Goal: Learn about a topic

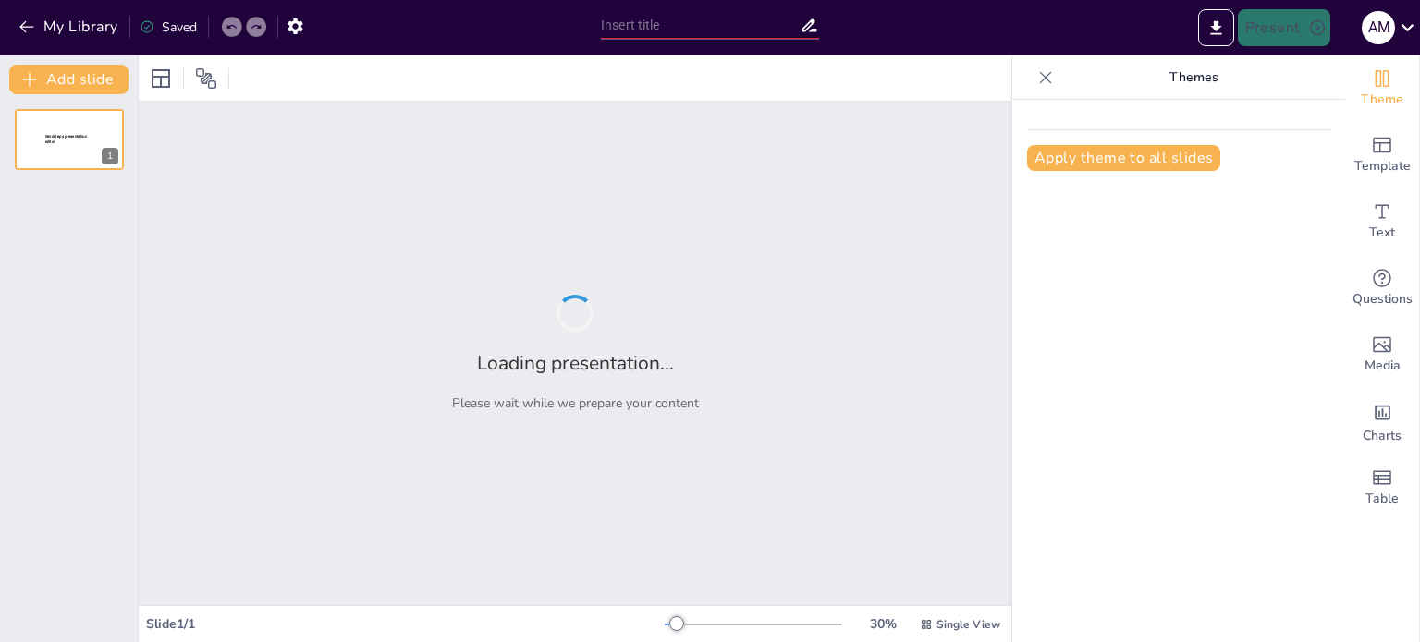
type input "خطوات نحو إبداع شخصيات كرتونية فريدة"
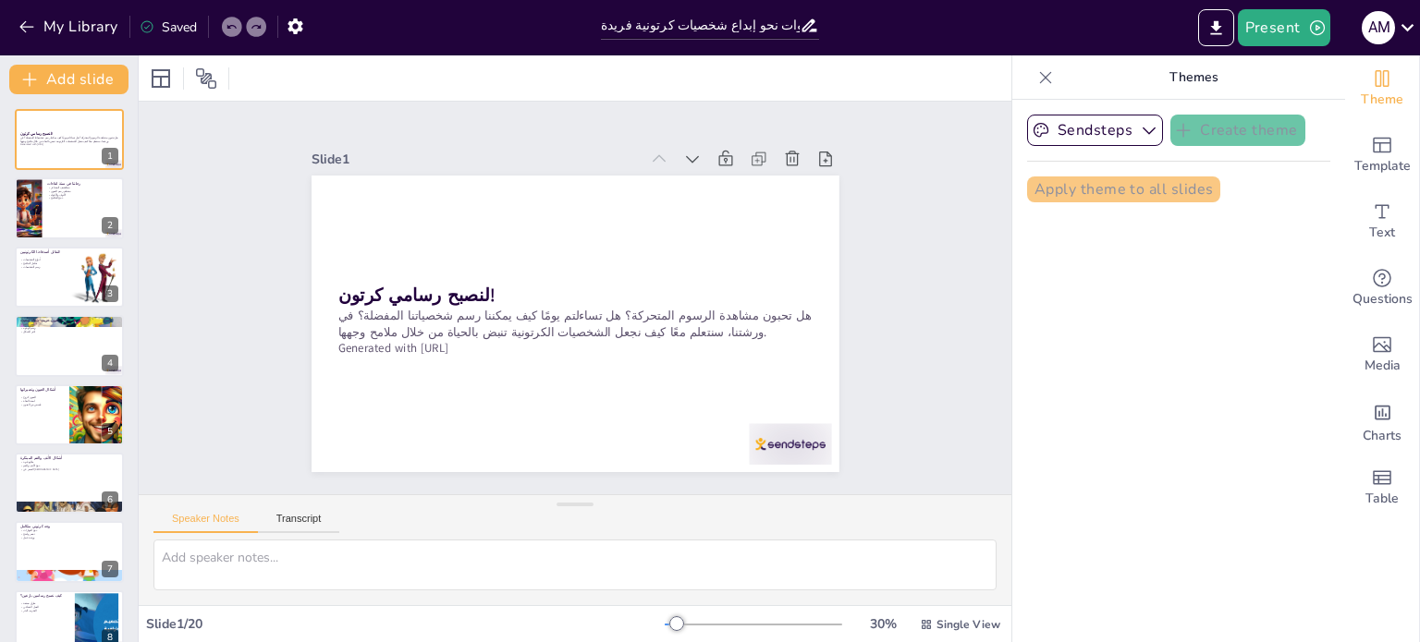
checkbox input "true"
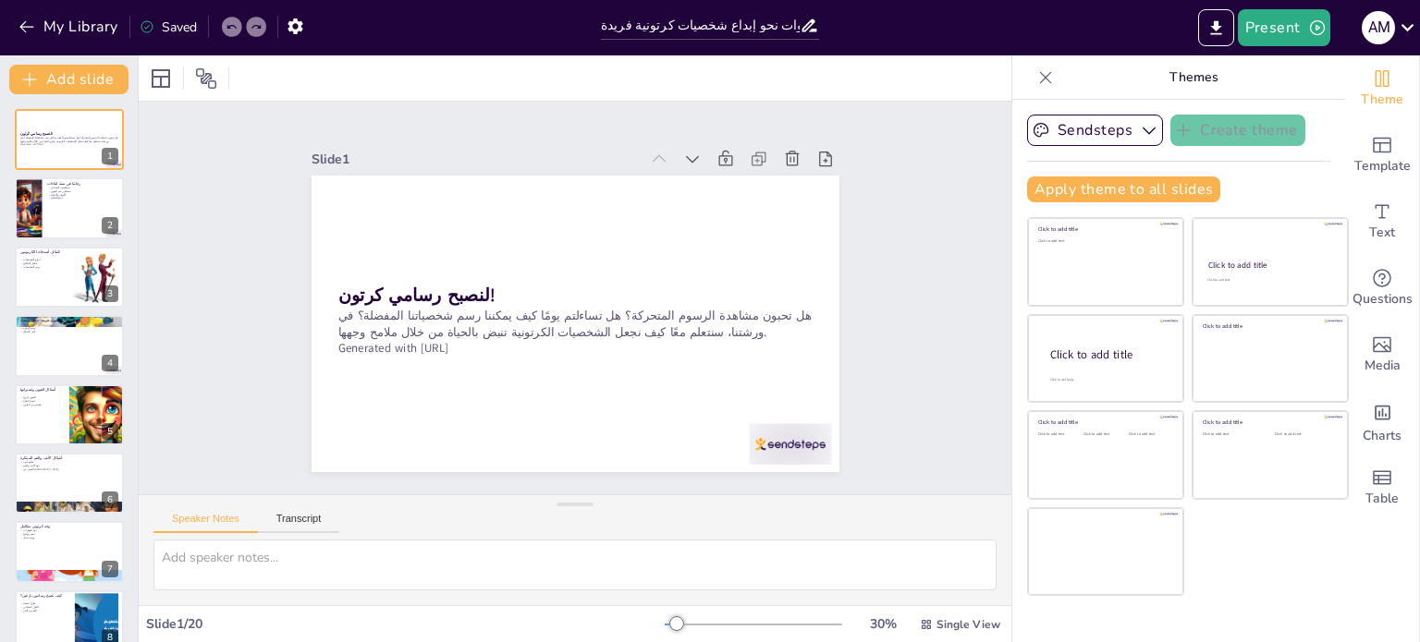
checkbox input "true"
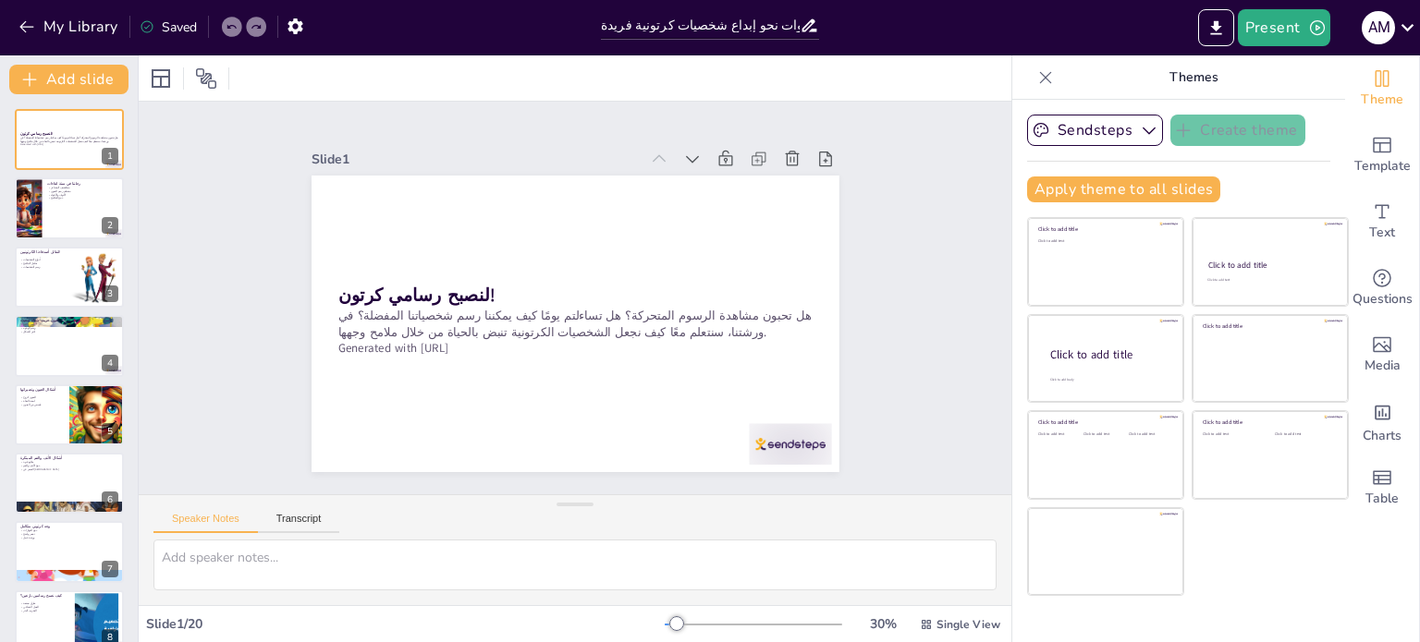
checkbox input "true"
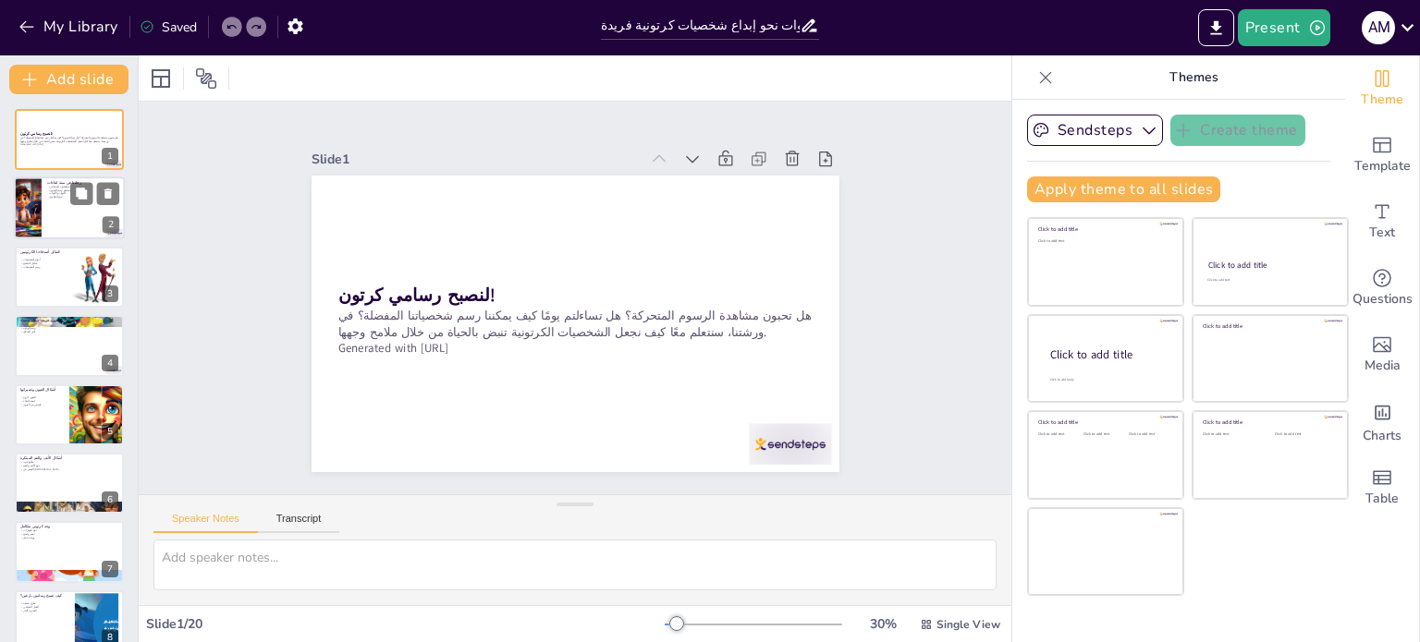
checkbox input "true"
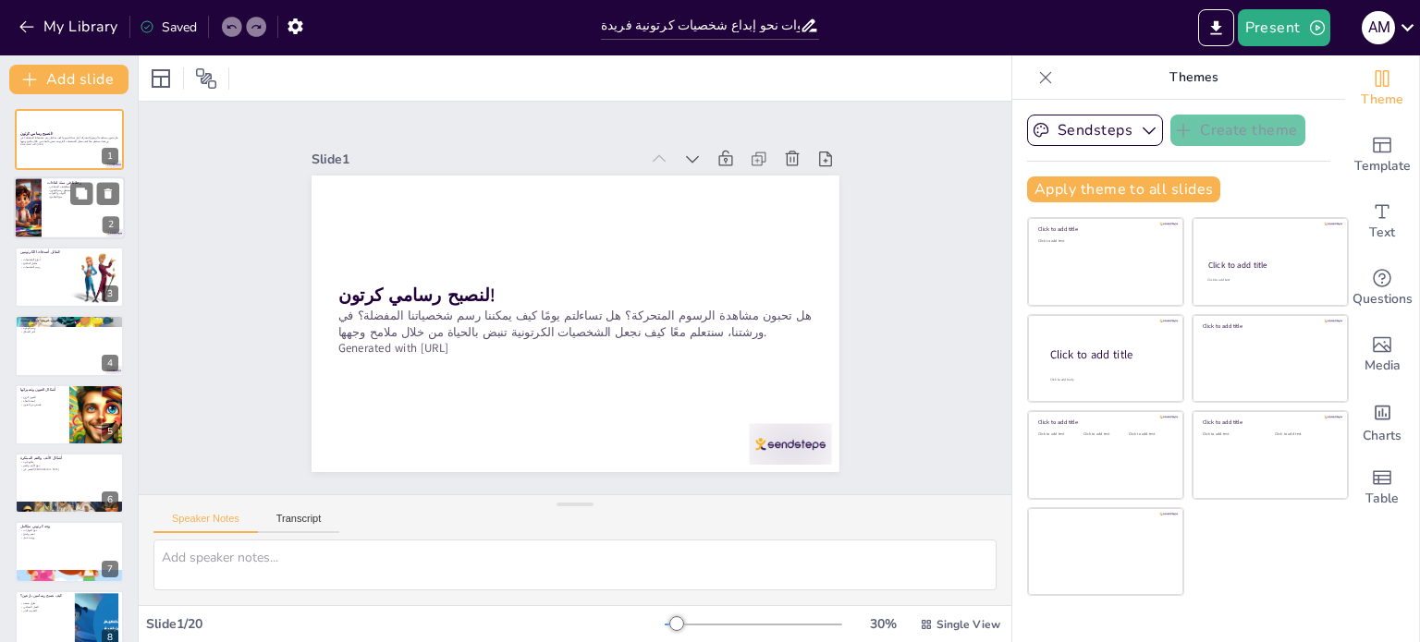
checkbox input "true"
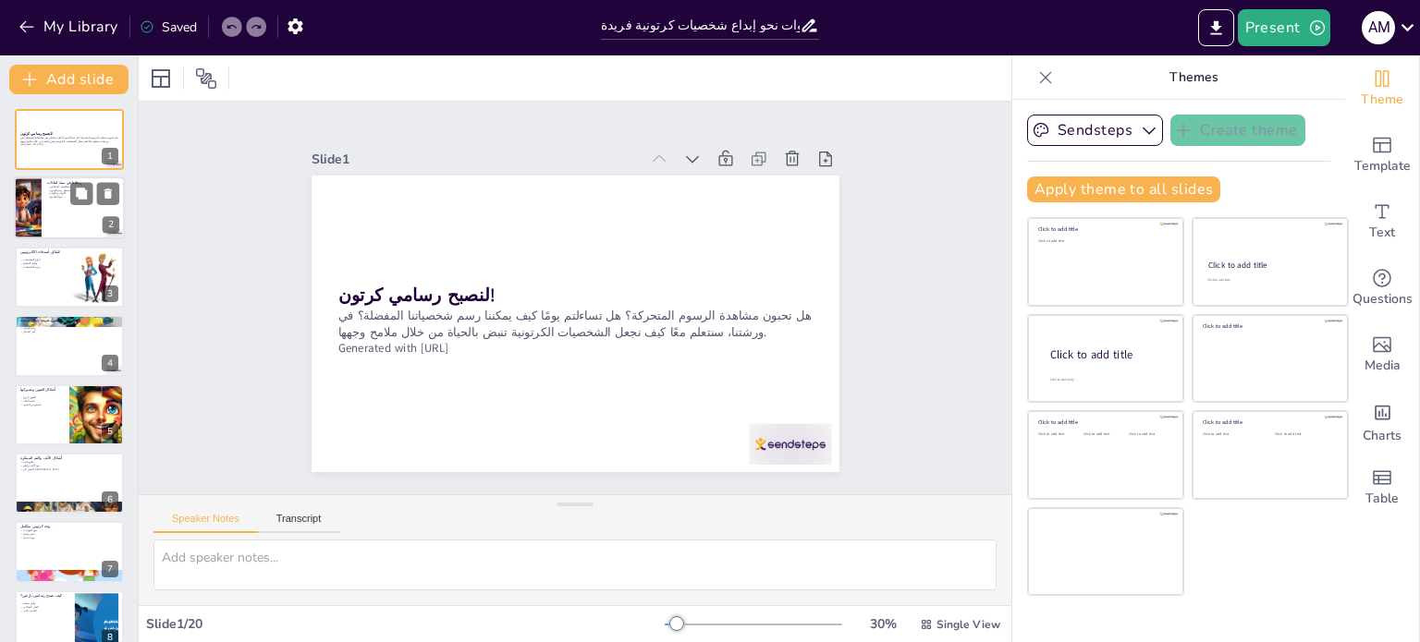
checkbox input "true"
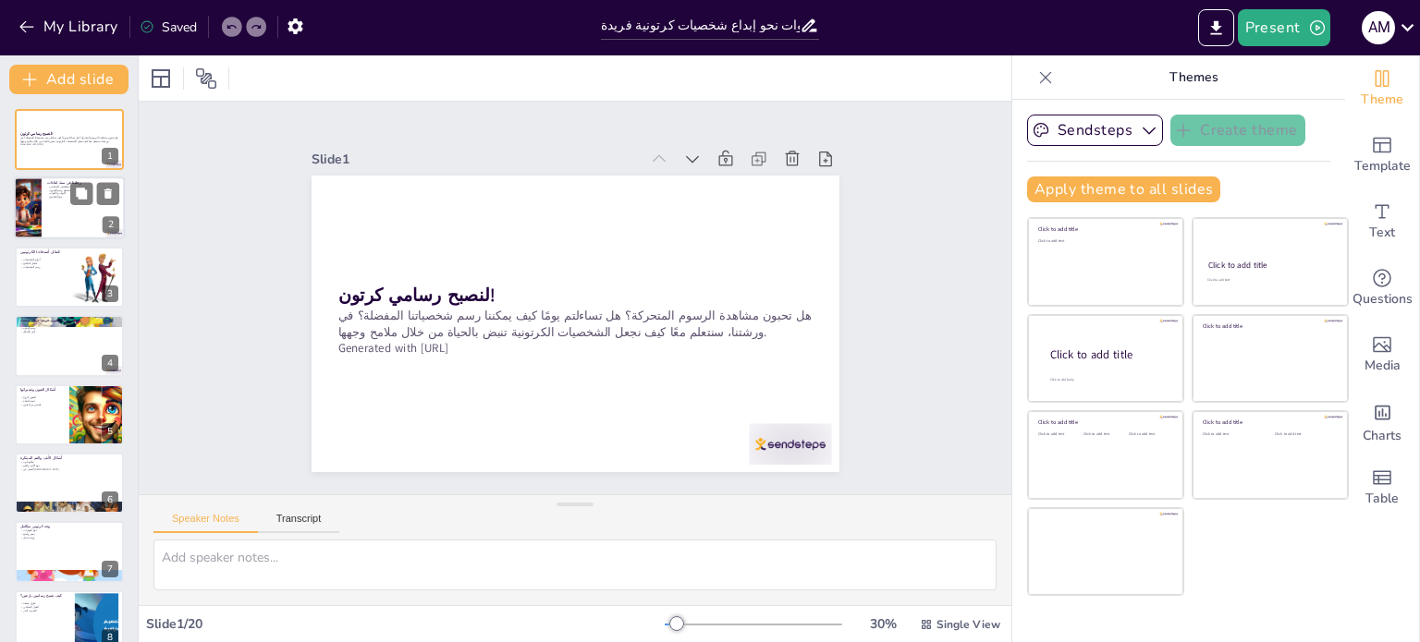
click at [56, 194] on div "سنكتشف المشاعر سنتعلم رسم العيون الأنوف والأفواه دمج الملامح" at bounding box center [83, 193] width 72 height 14
checkbox input "true"
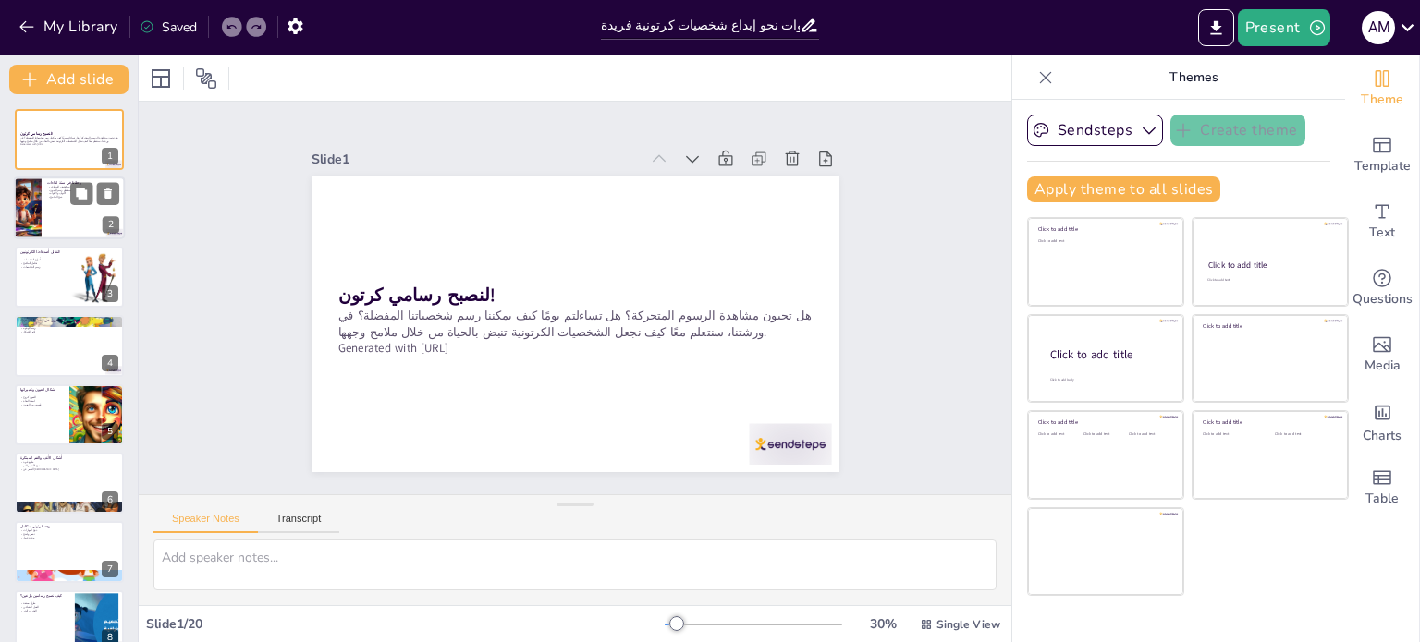
checkbox input "true"
type textarea "في هذا الجزء، سنتعرف على كيفية التعبير عن المشاعر المختلفة من خلال الرسم. الفرح…"
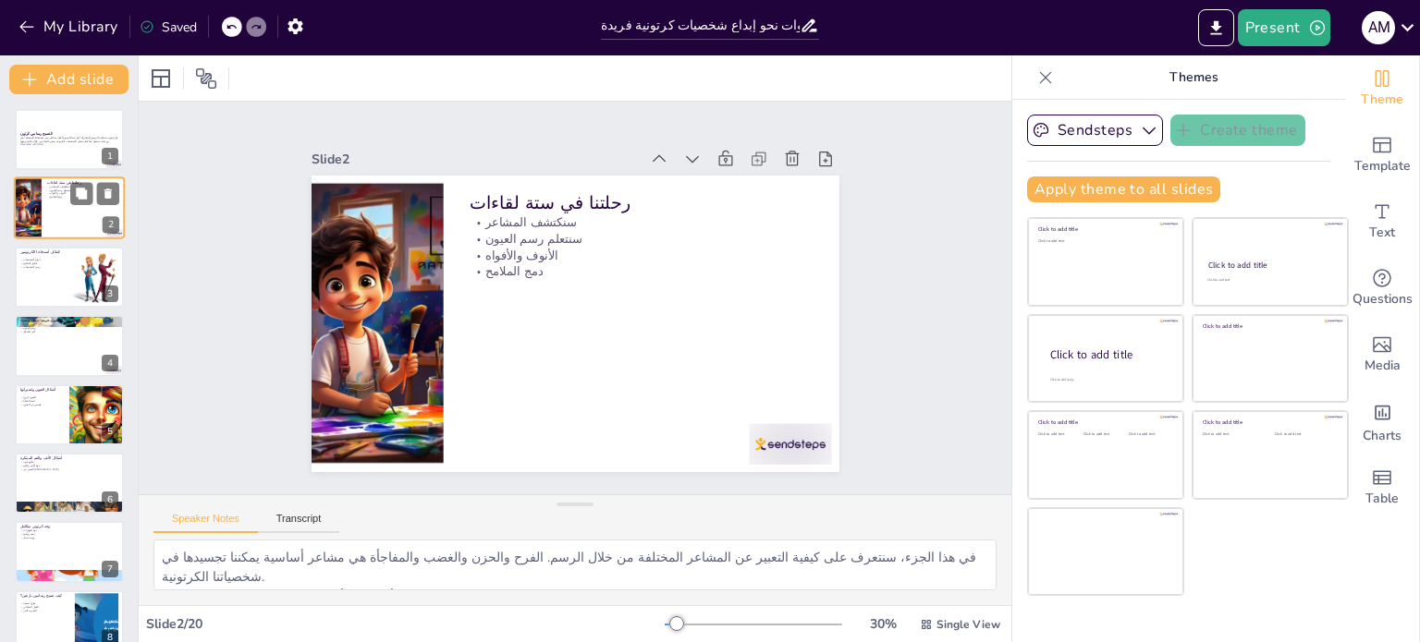
checkbox input "true"
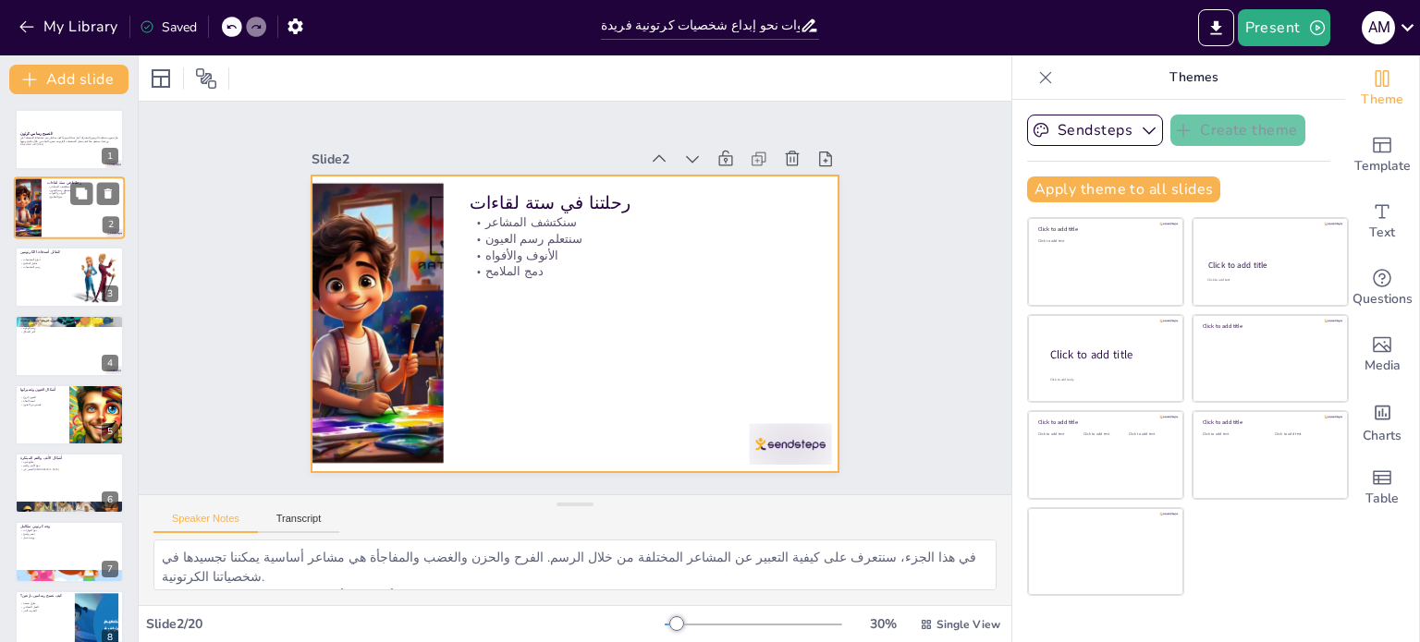
checkbox input "true"
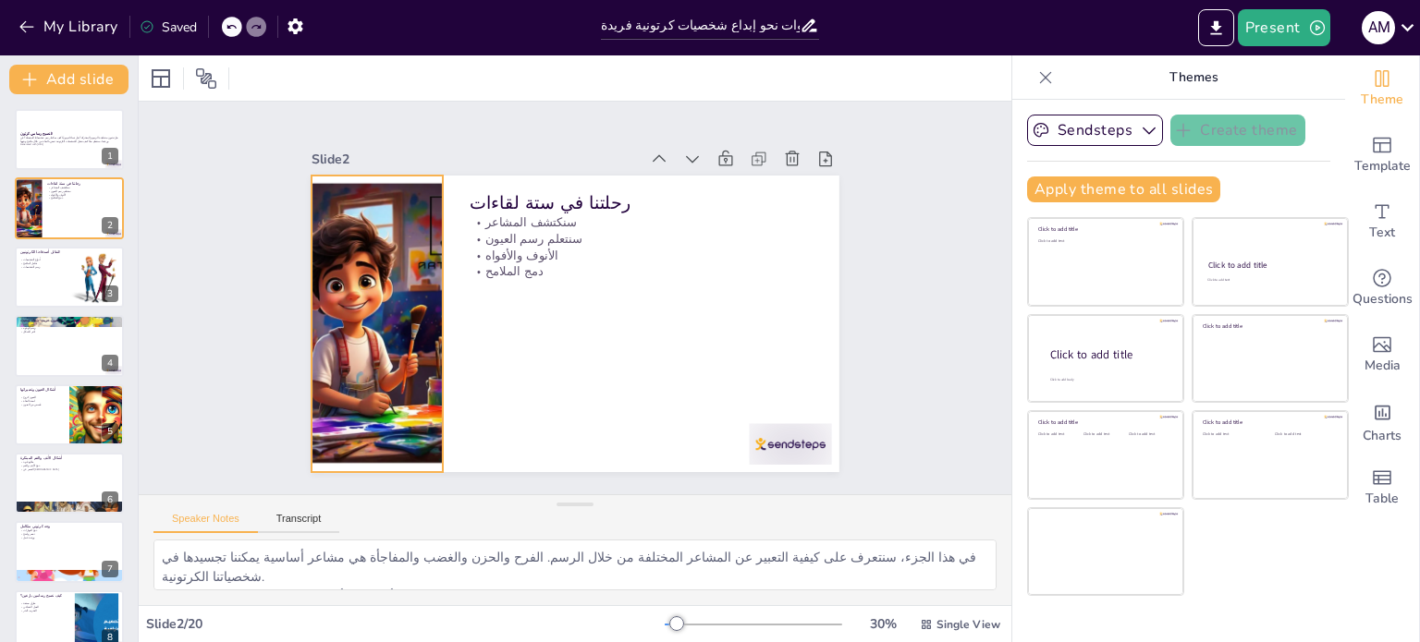
checkbox input "true"
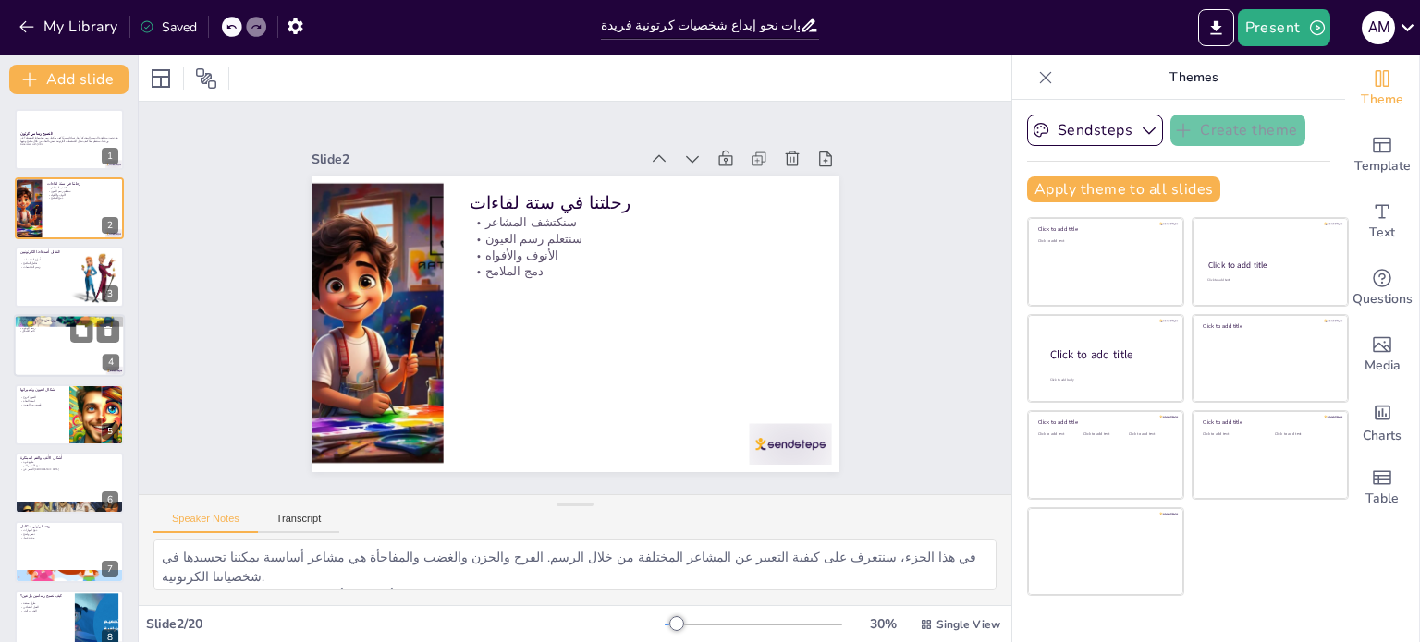
checkbox input "true"
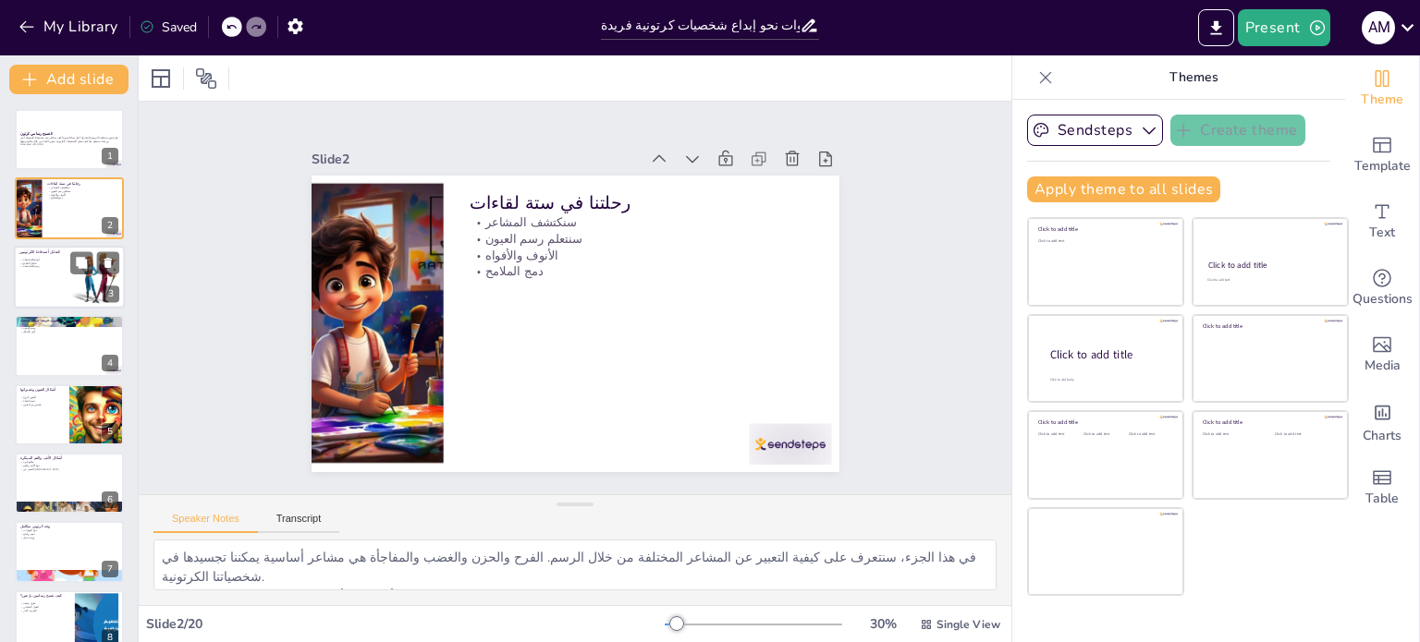
checkbox input "true"
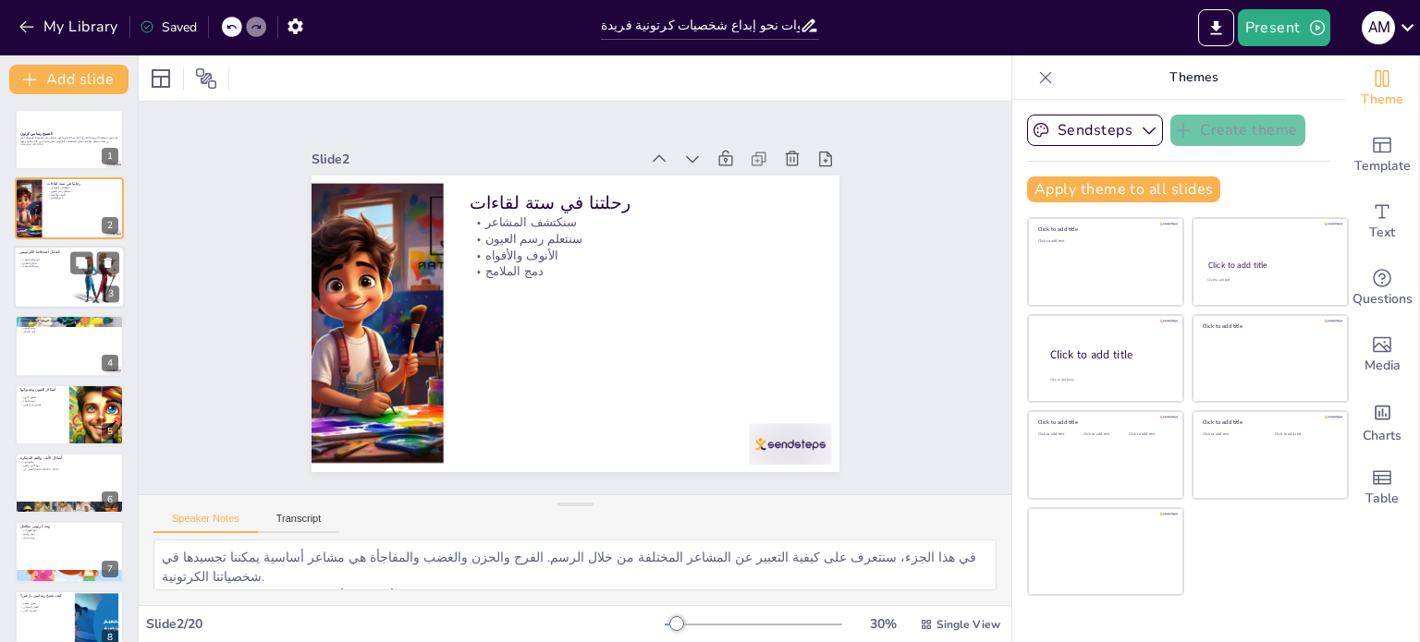
checkbox input "true"
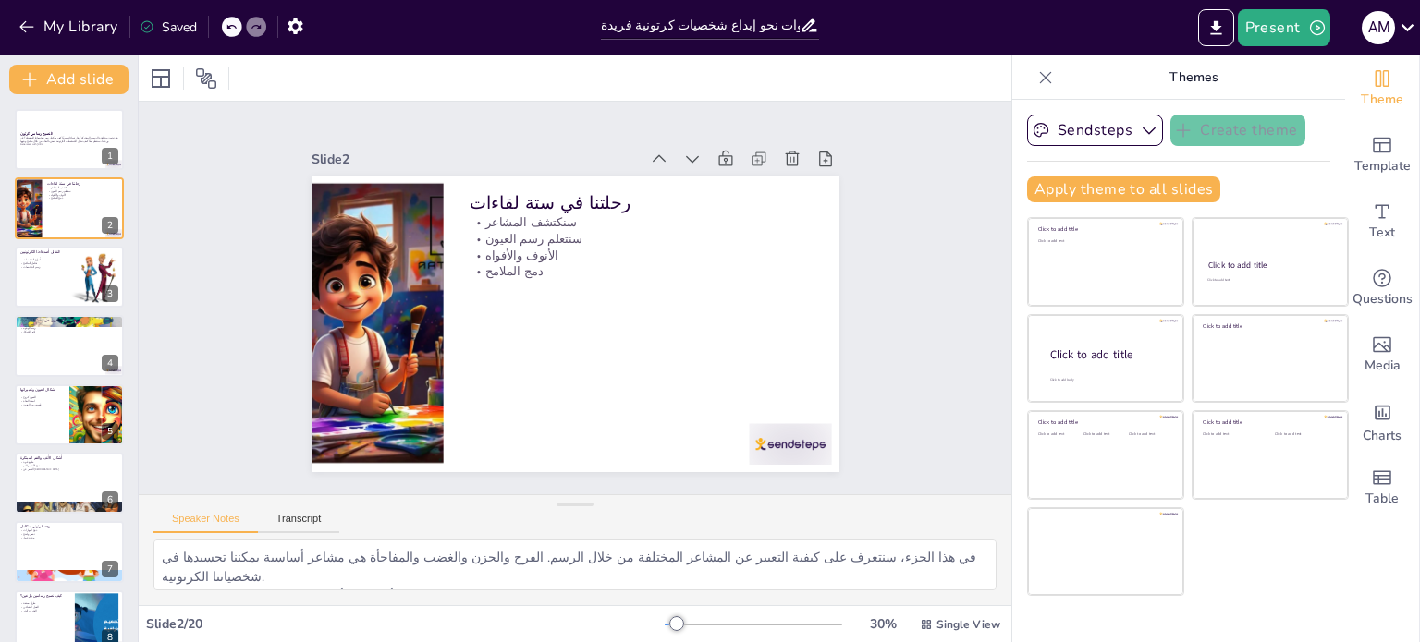
checkbox input "true"
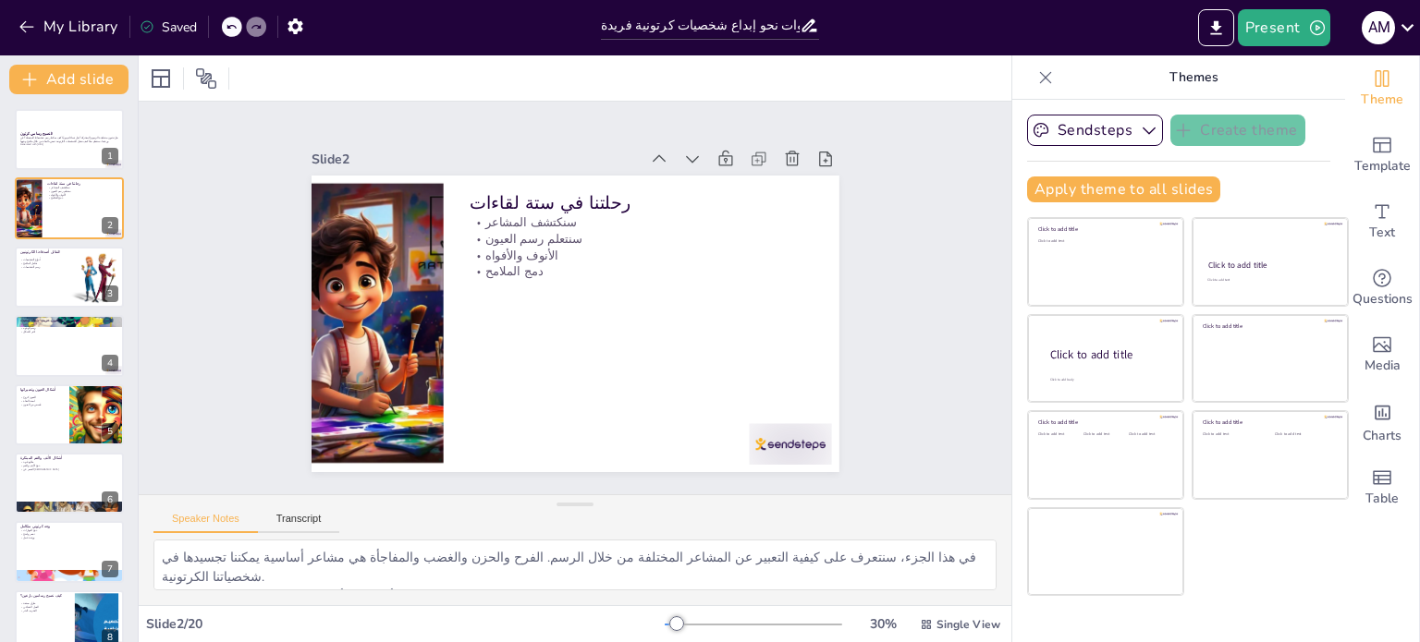
checkbox input "true"
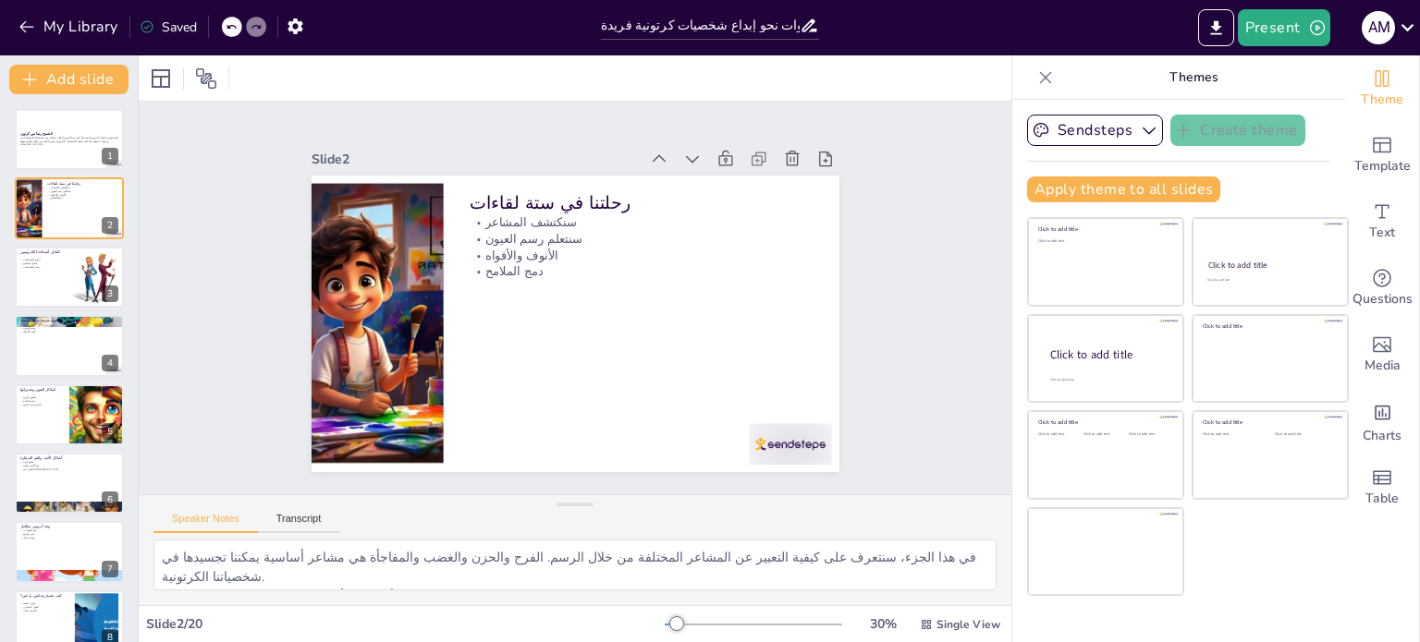
checkbox input "true"
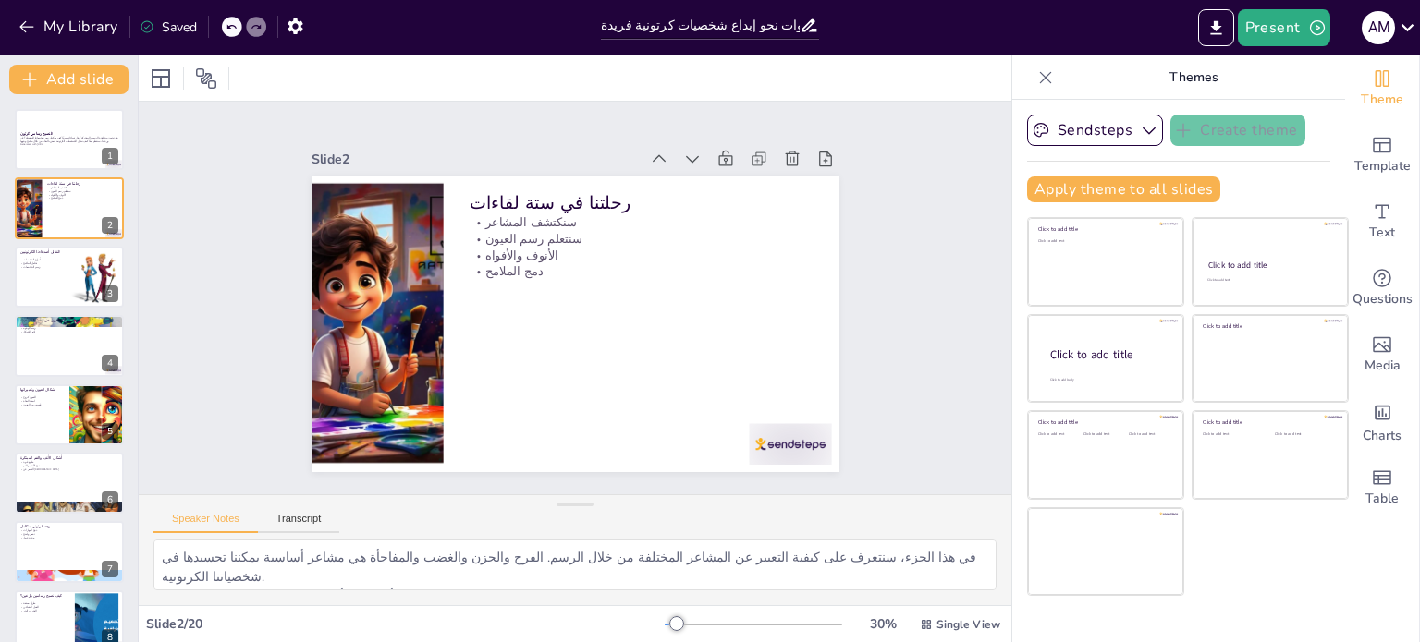
checkbox input "true"
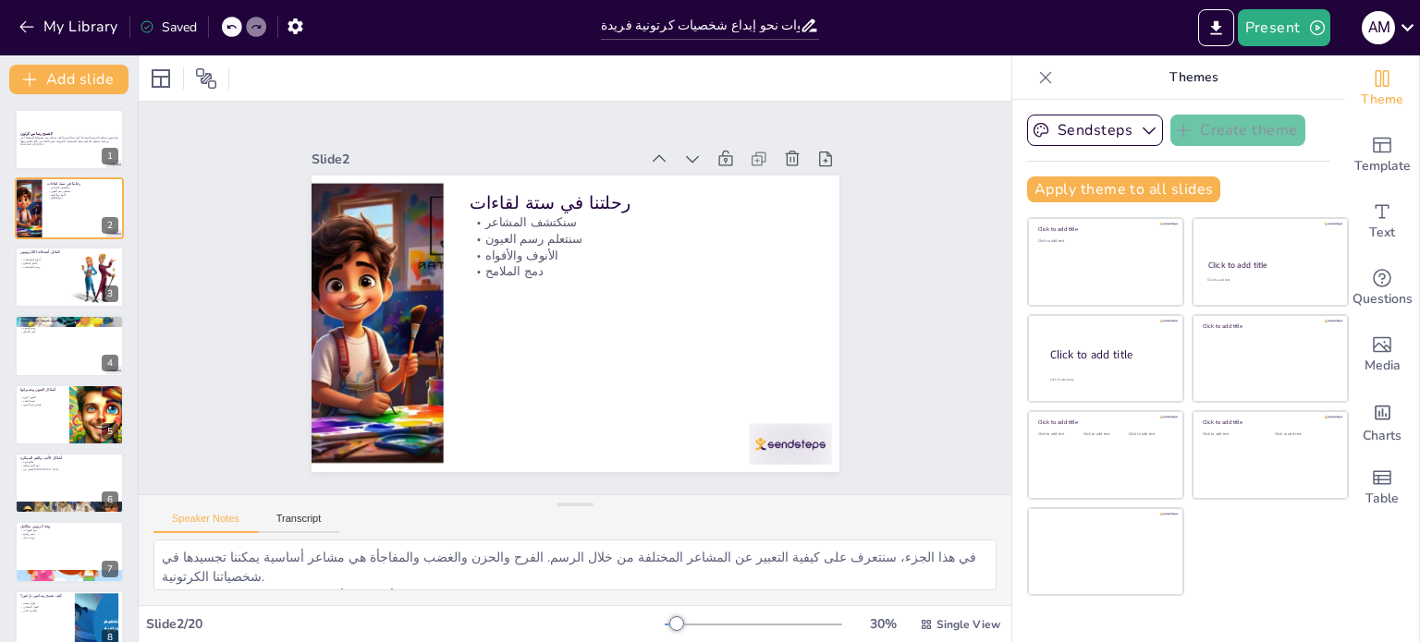
checkbox input "true"
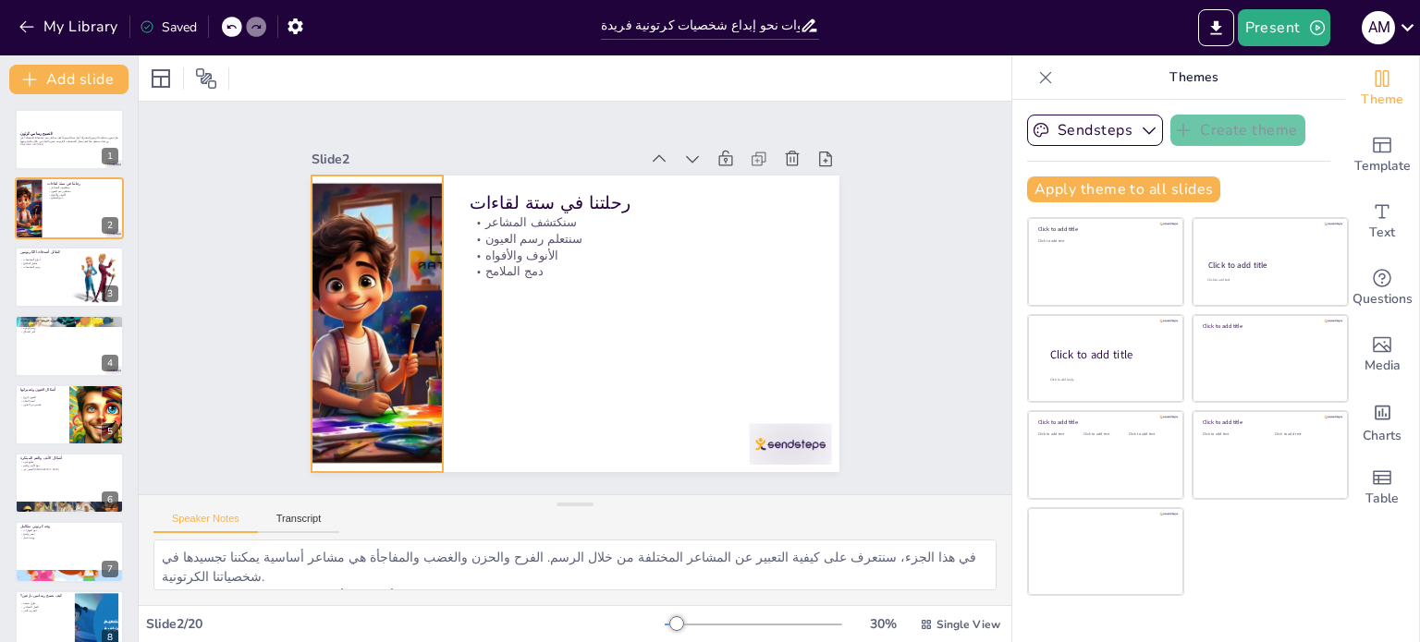
checkbox input "true"
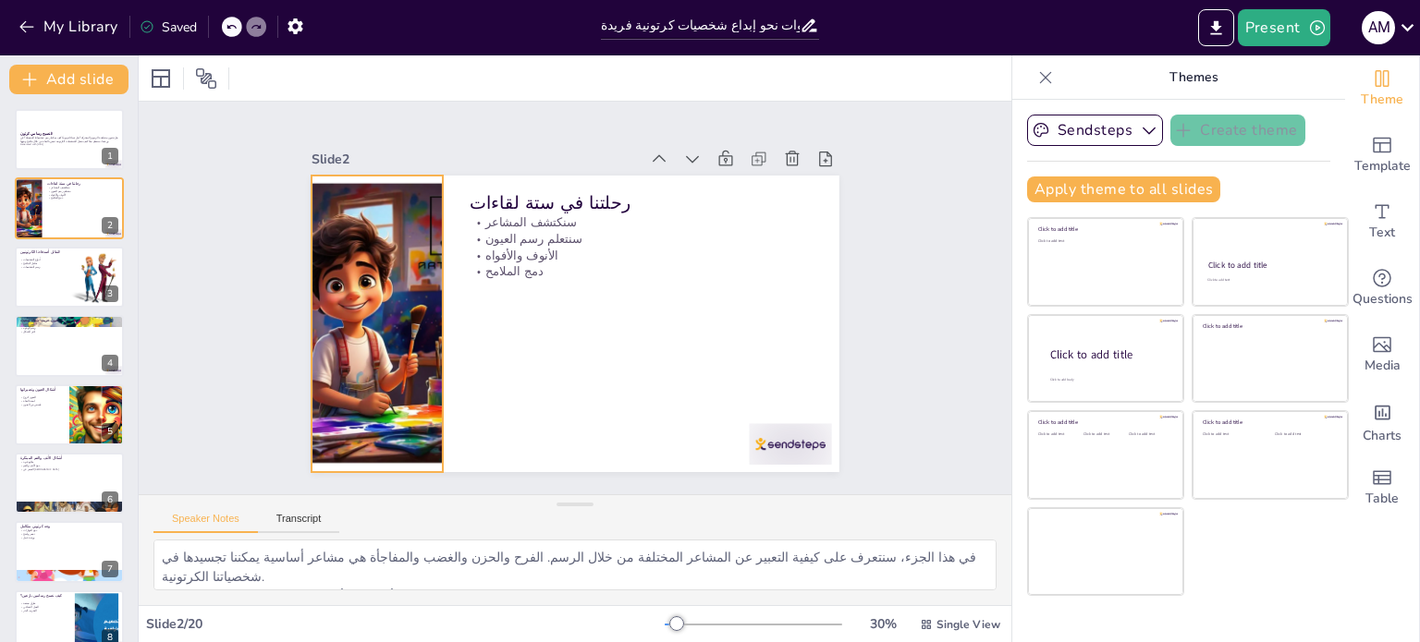
checkbox input "true"
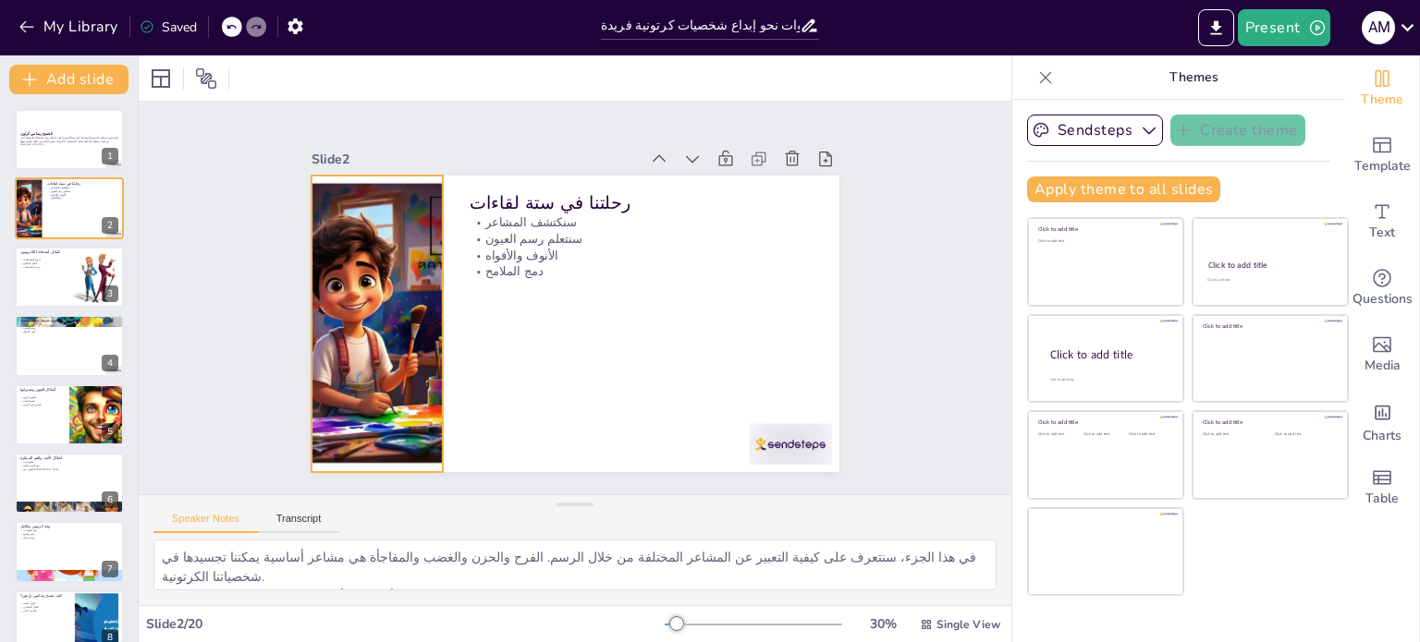
checkbox input "true"
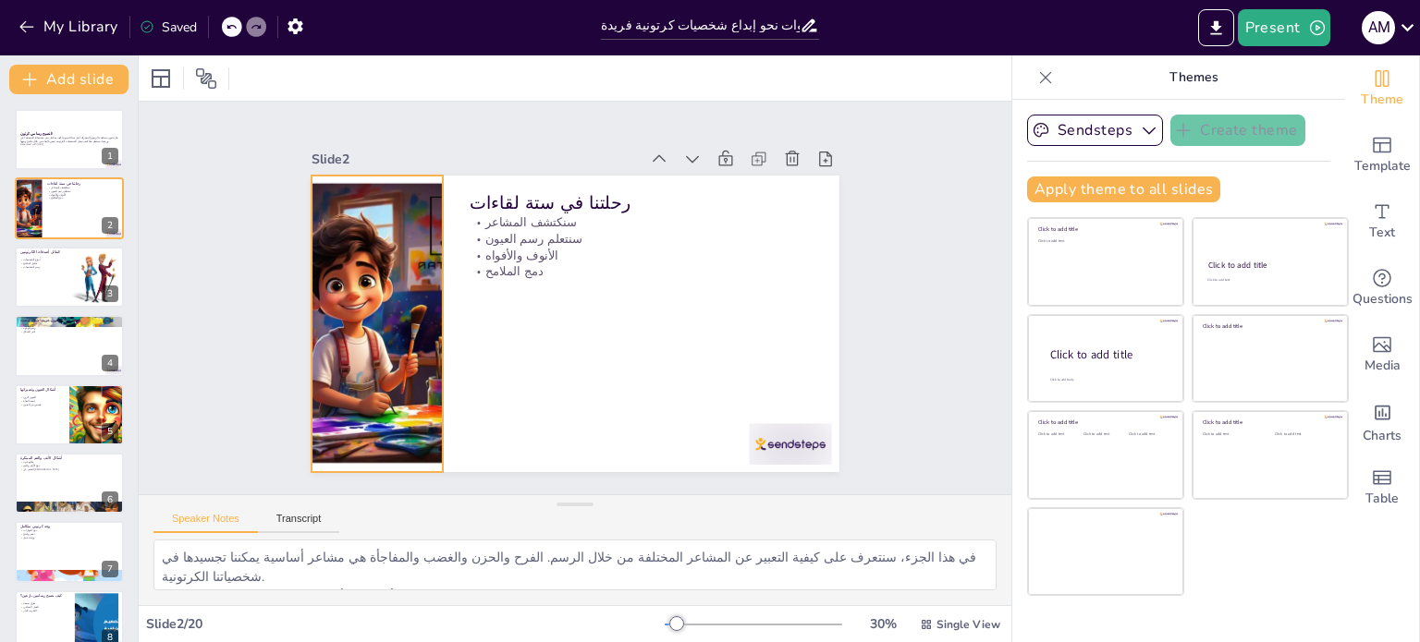
checkbox input "true"
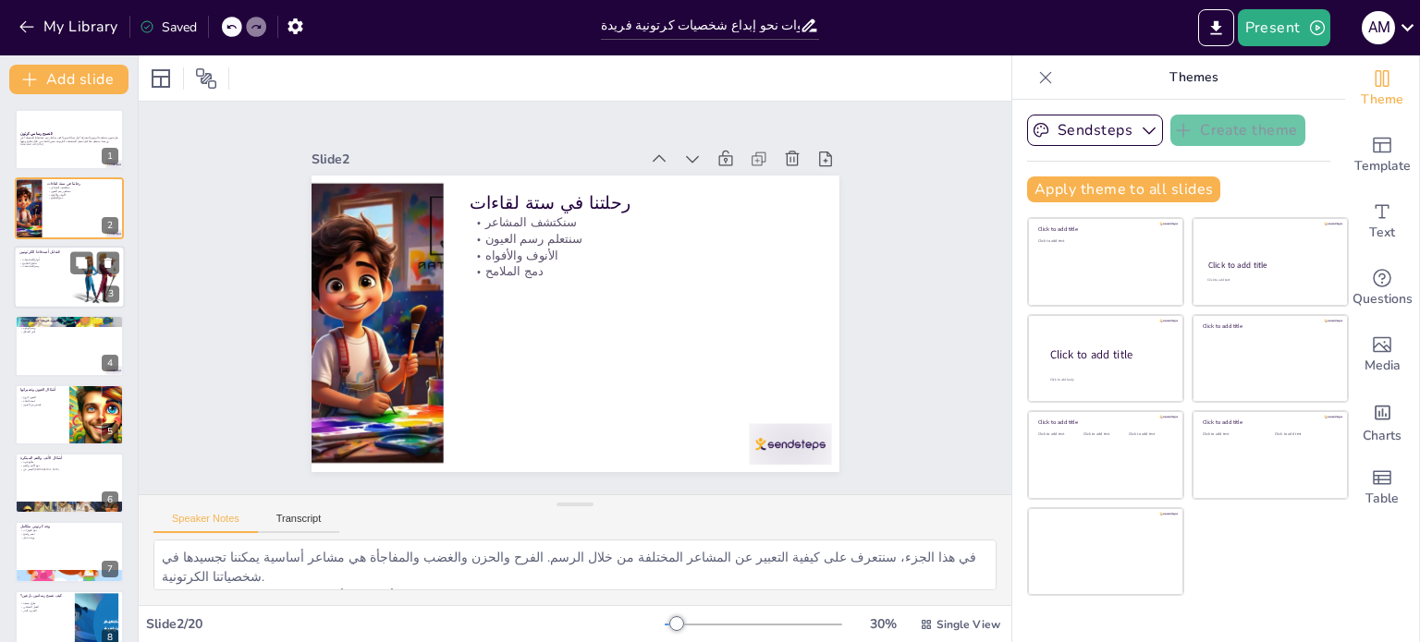
checkbox input "true"
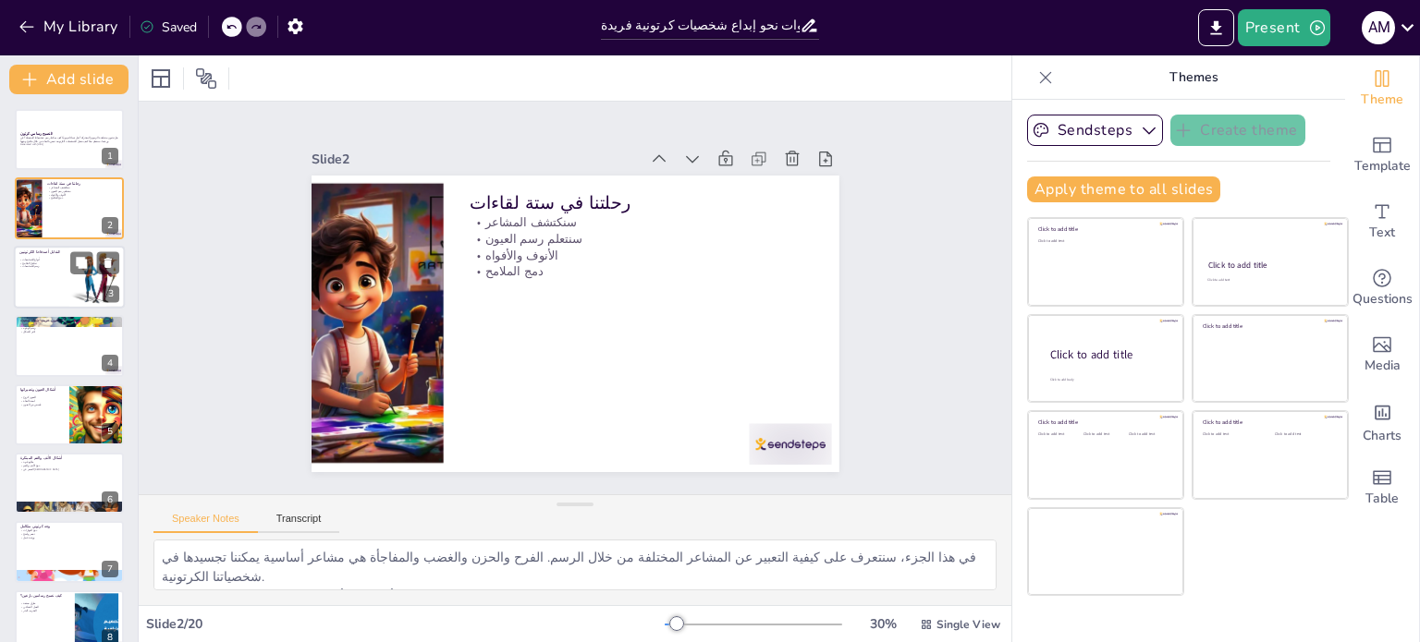
checkbox input "true"
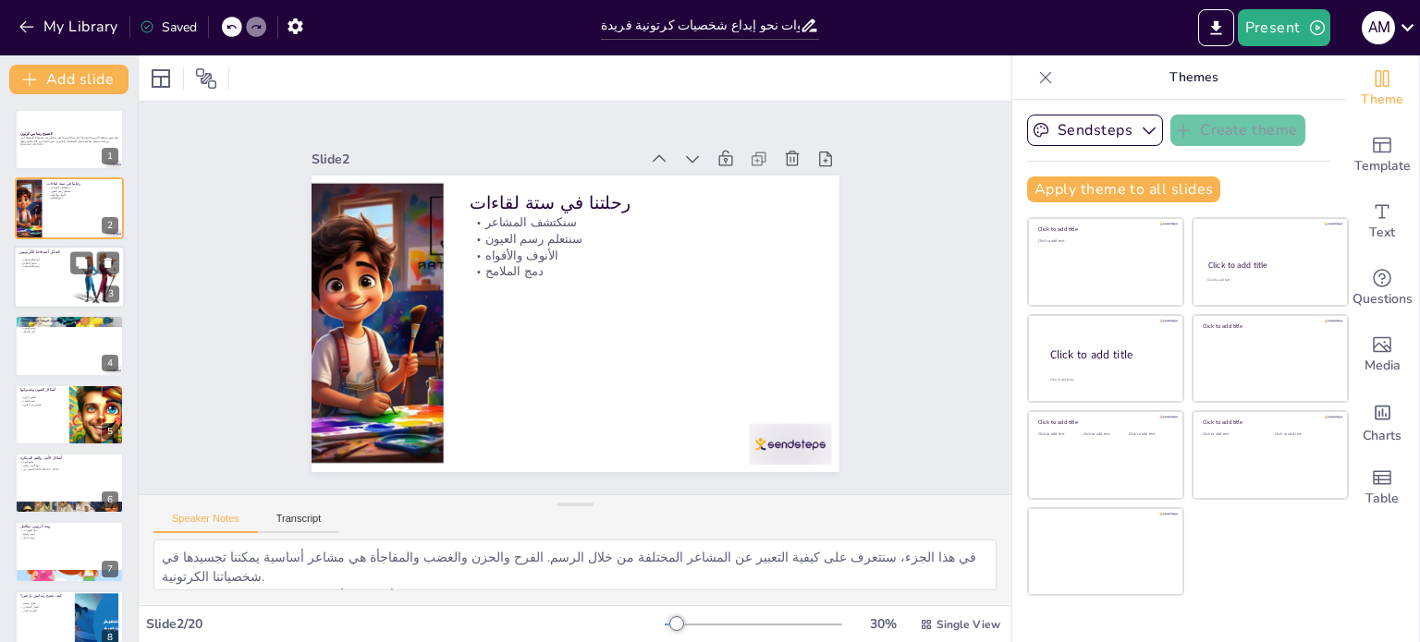
click at [66, 282] on div at bounding box center [69, 277] width 111 height 63
checkbox input "true"
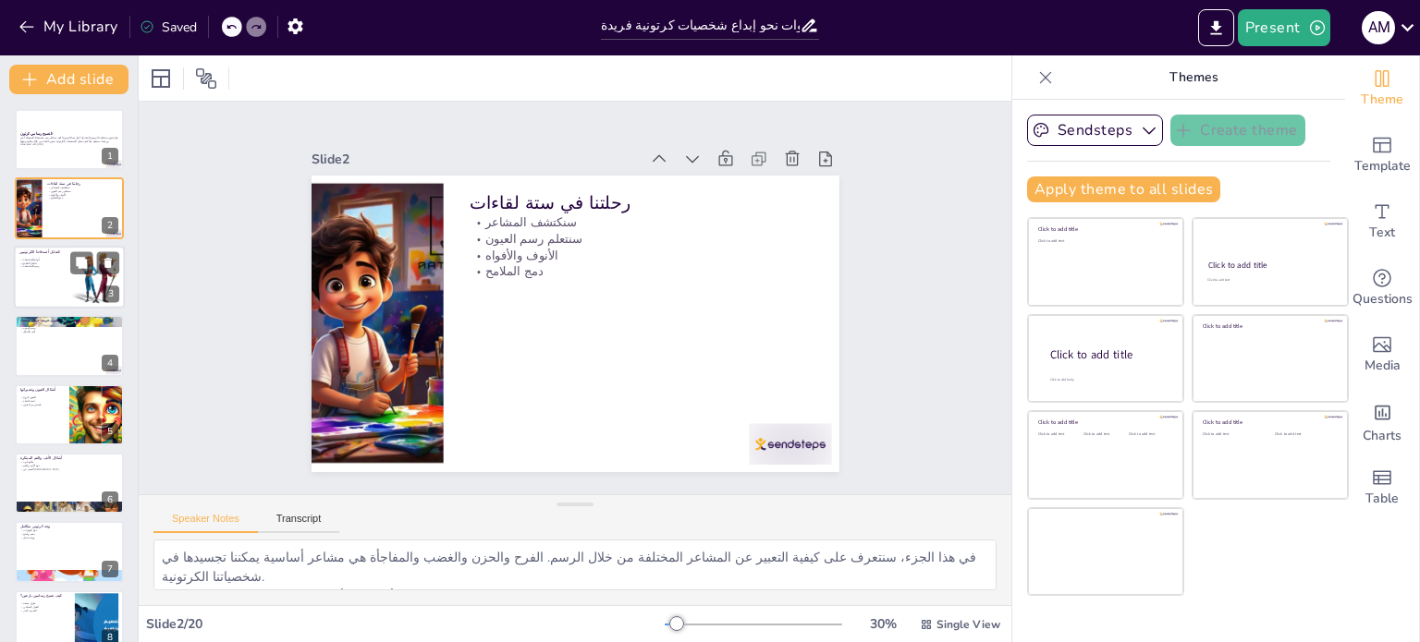
checkbox input "true"
type textarea "في هذا اللقاء، سنستعرض الأنواع المختلفة من الشخصيات الكرتونية. سنناقش كيف تختلف…"
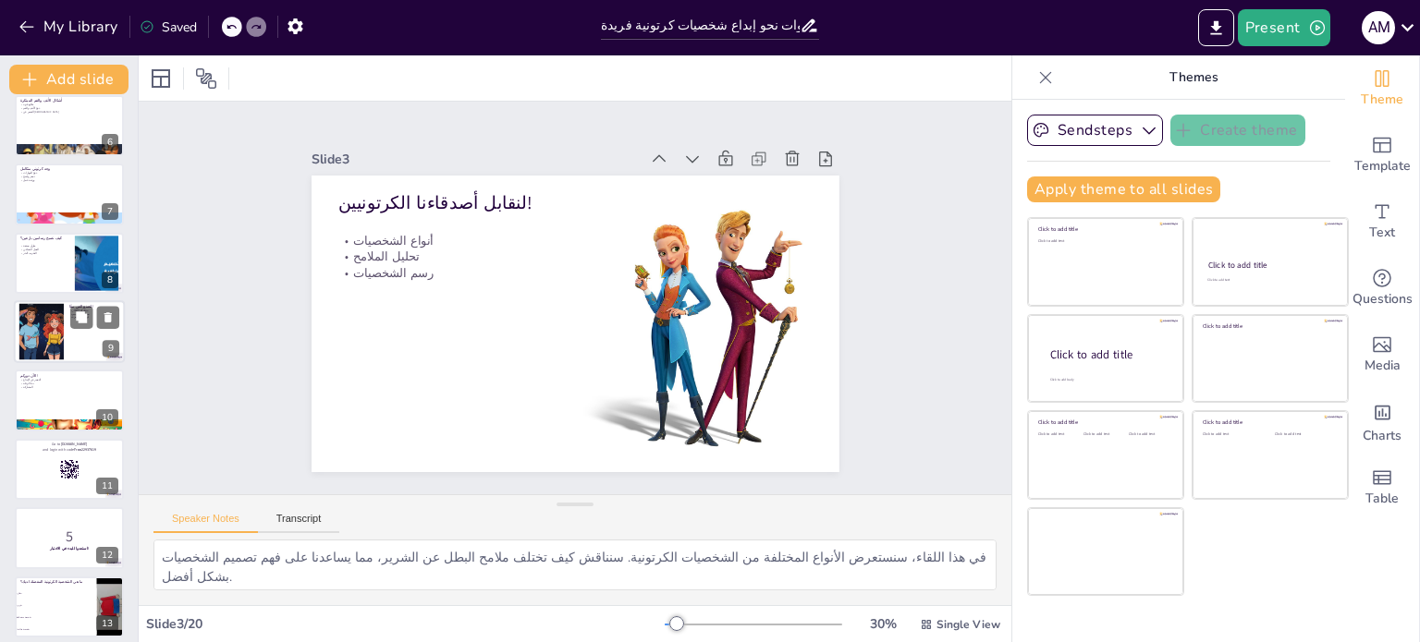
checkbox input "true"
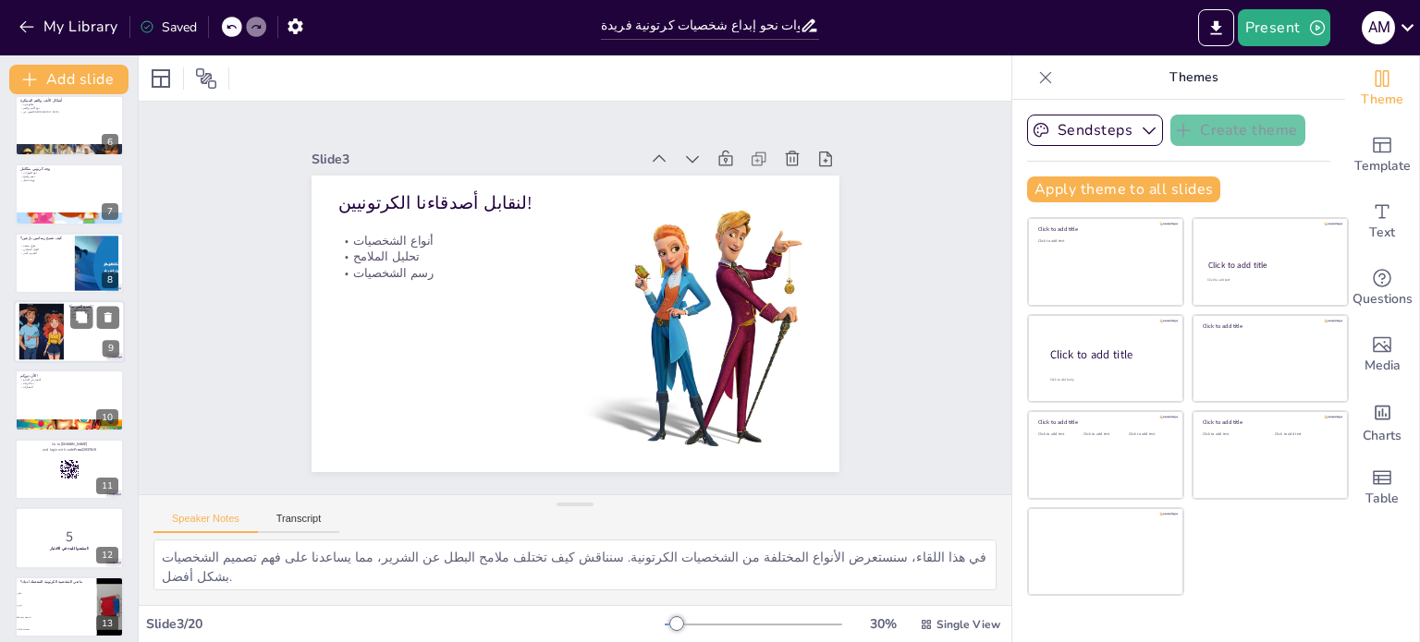
scroll to position [370, 0]
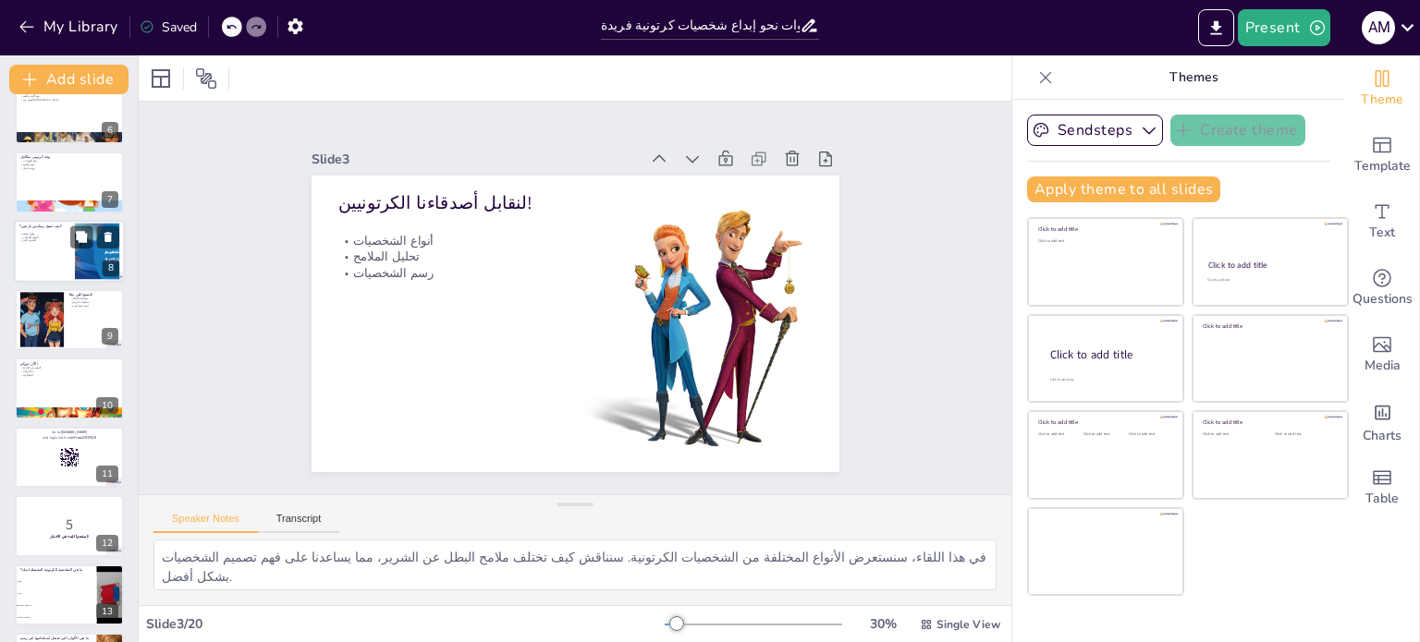
checkbox input "true"
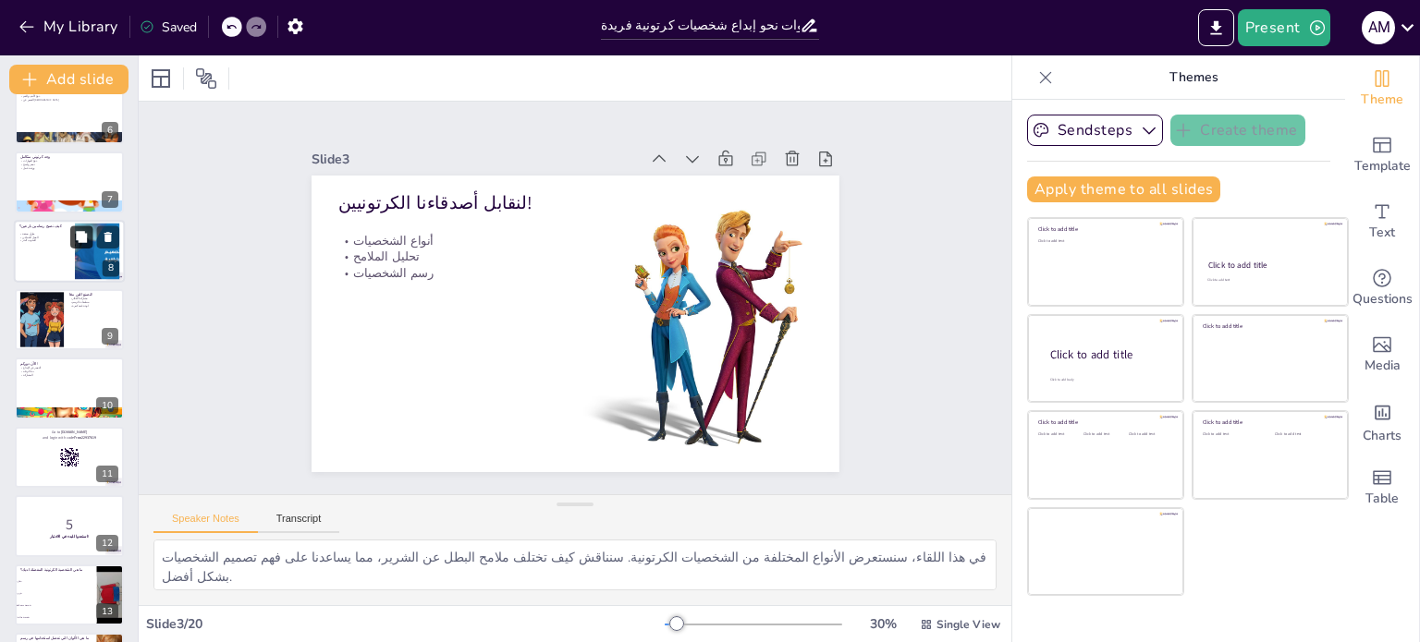
checkbox input "true"
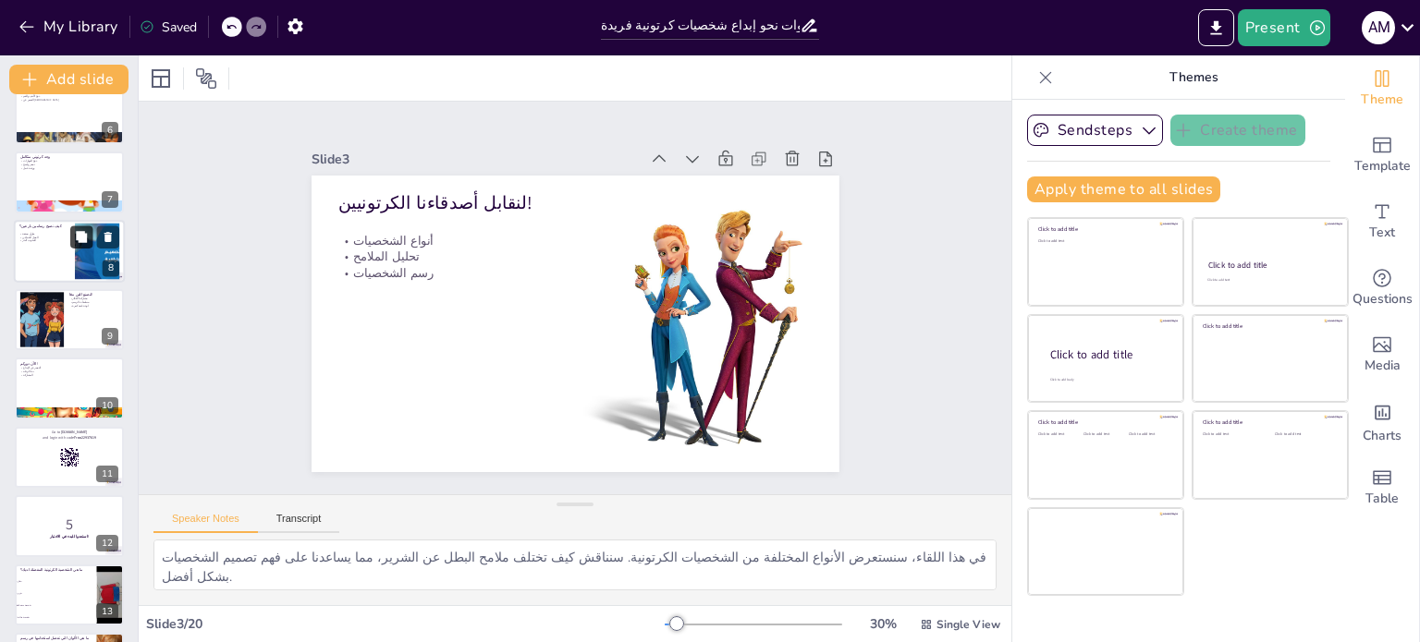
checkbox input "true"
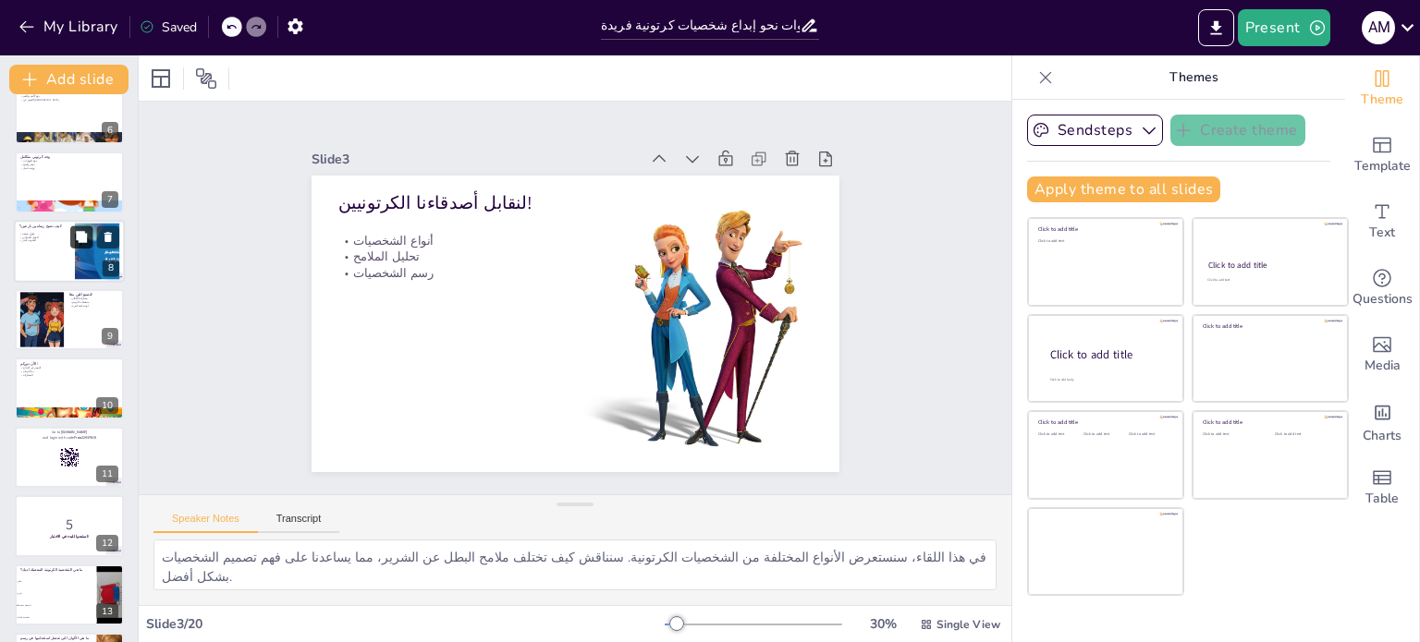
checkbox input "true"
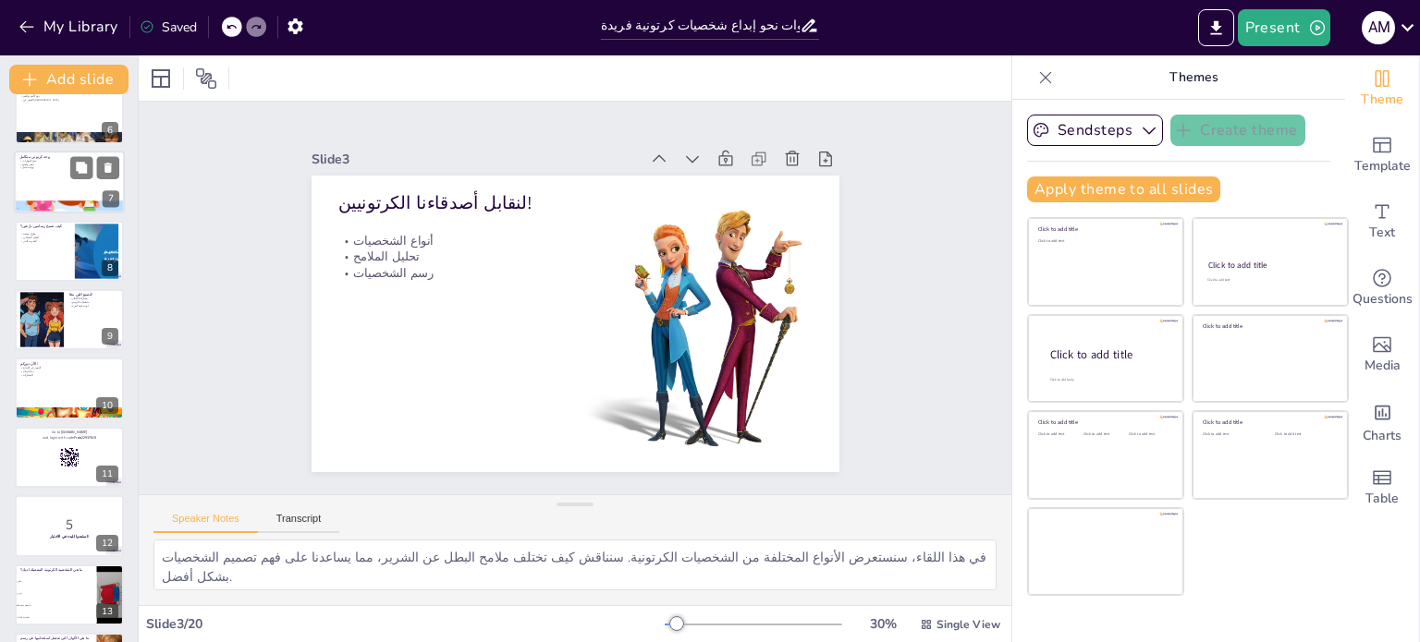
checkbox input "true"
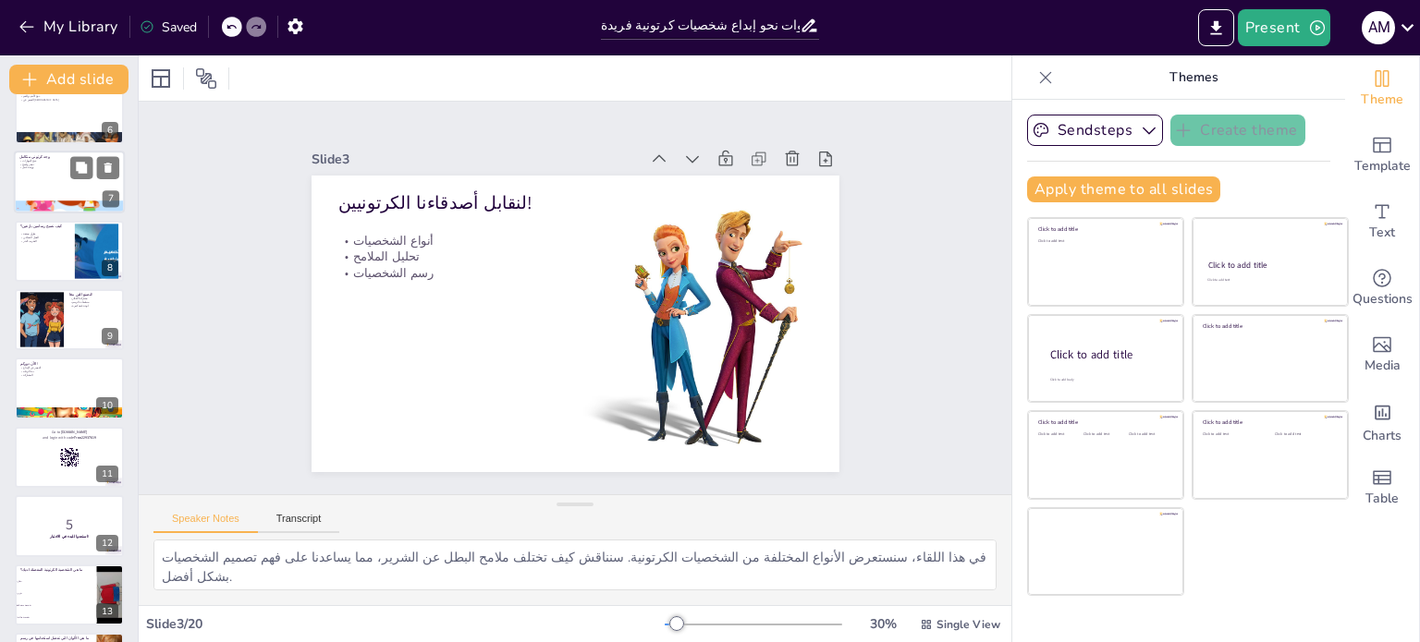
checkbox input "true"
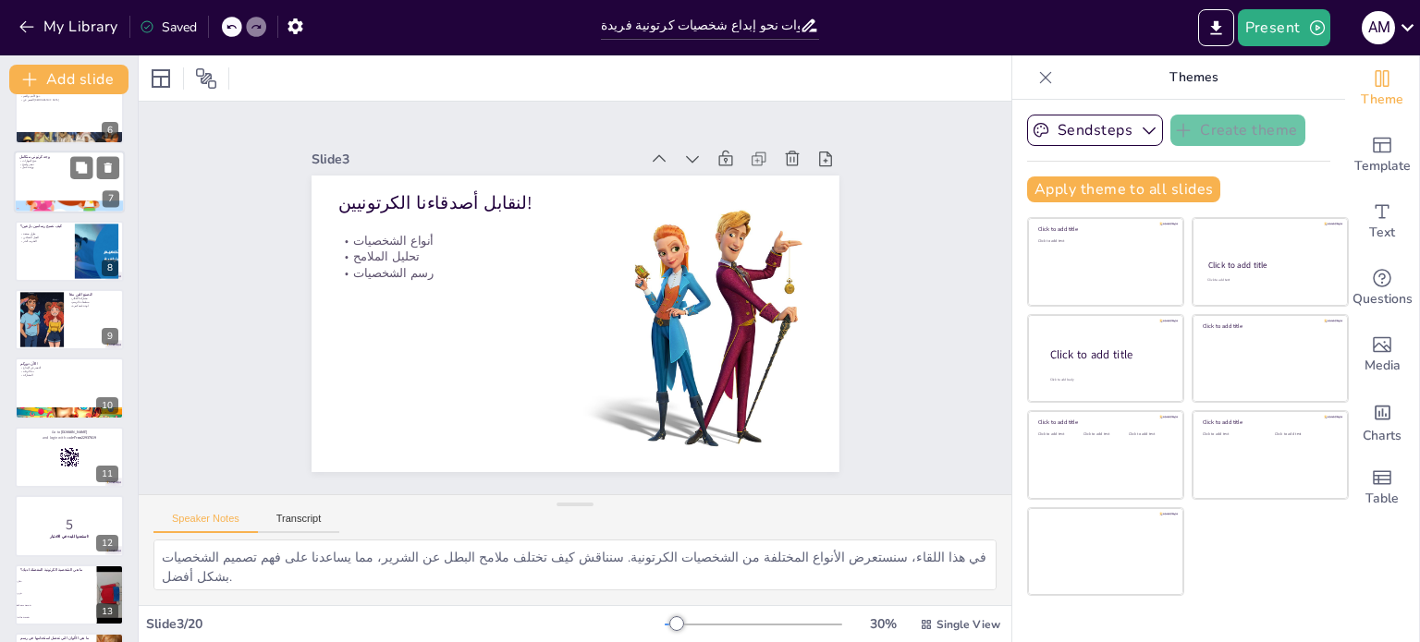
checkbox input "true"
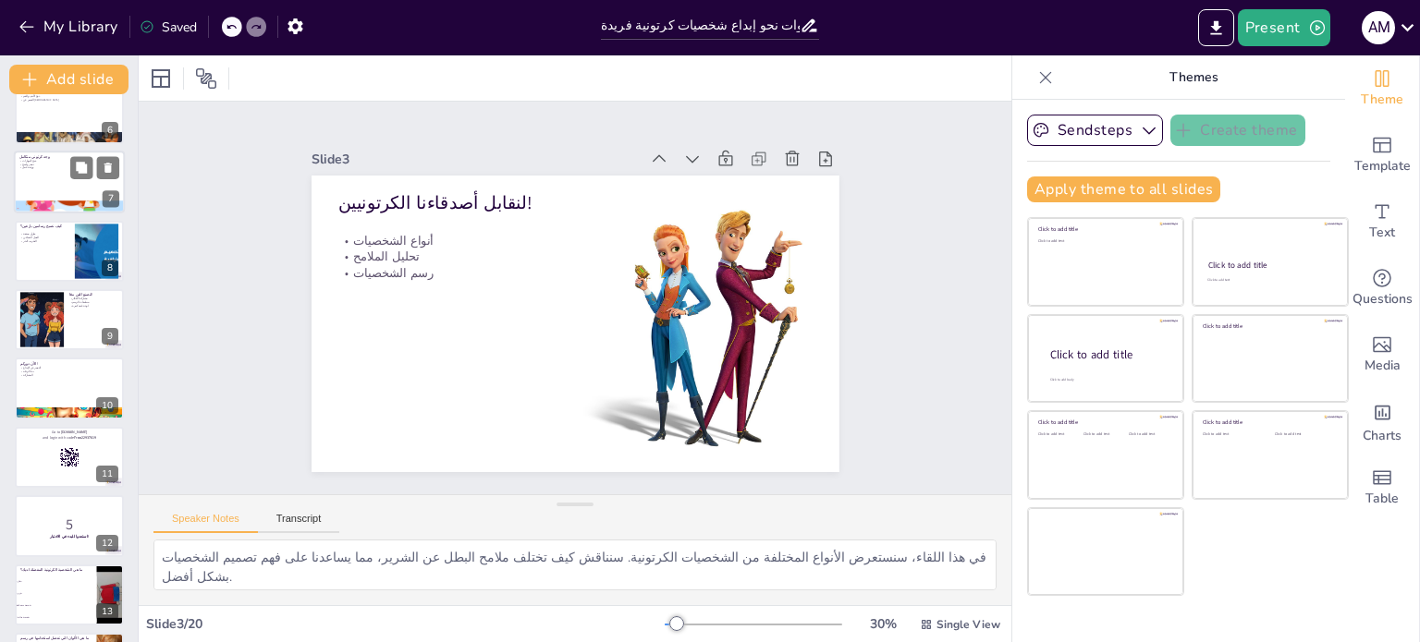
checkbox input "true"
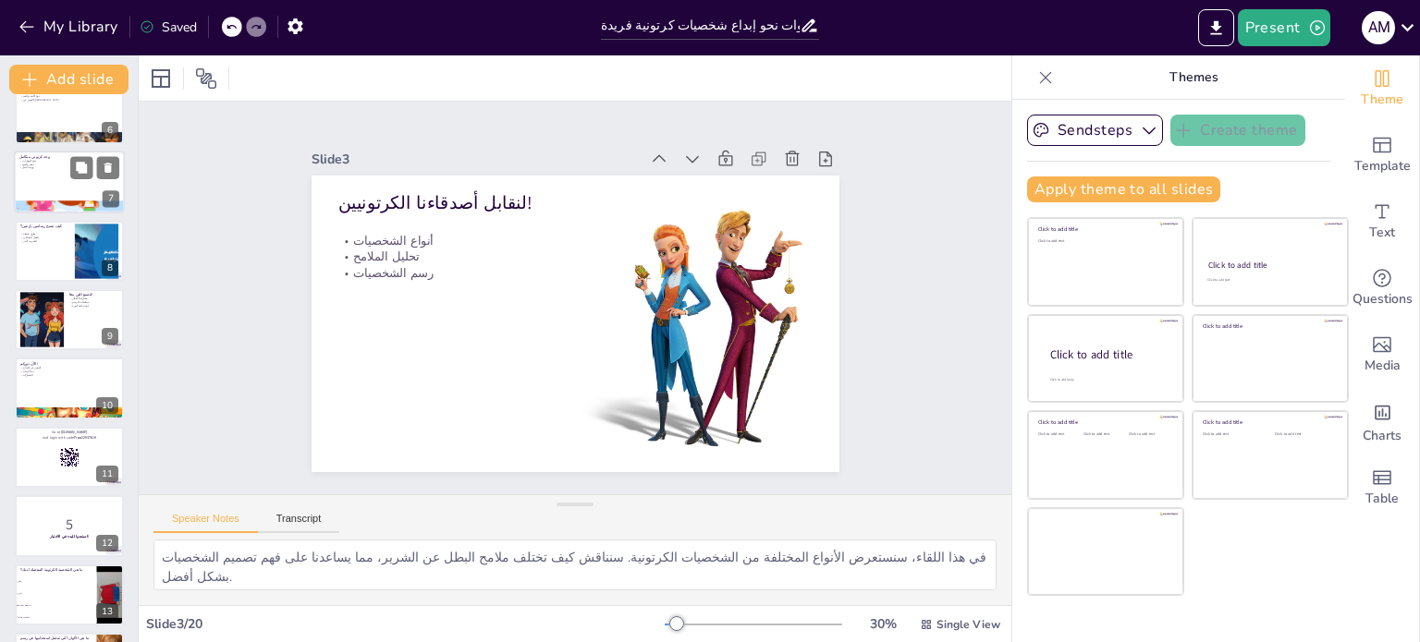
click at [62, 169] on div at bounding box center [69, 183] width 111 height 63
checkbox input "true"
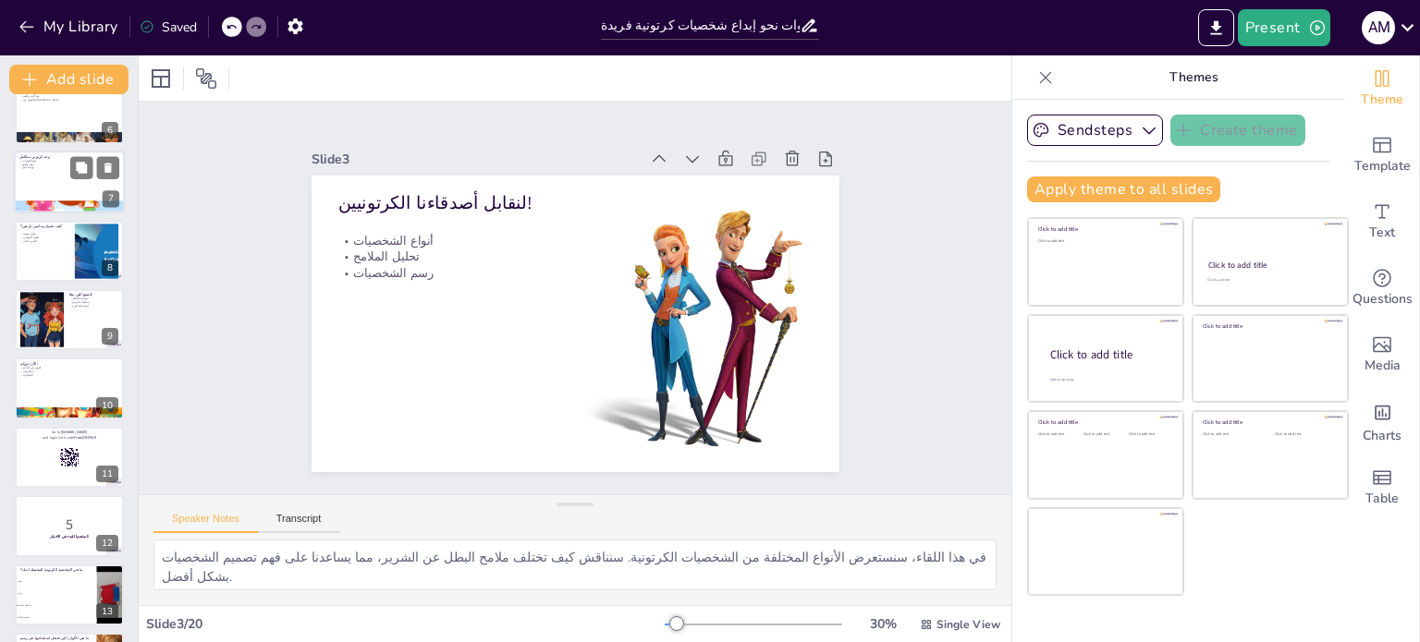
checkbox input "true"
type textarea "في هذا اللقاء، سنجمع كل المهارات التي تعلمناها لنرسم وجوهًا كرتونية متكاملة. سي…"
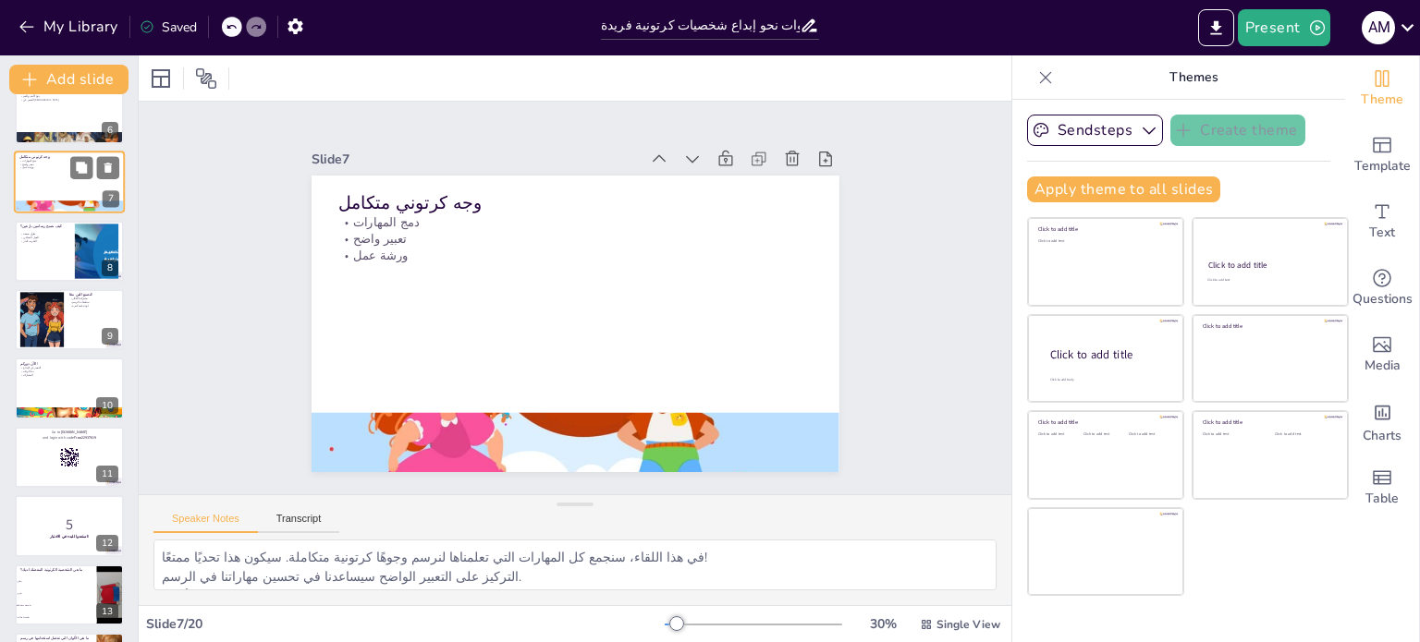
scroll to position [184, 0]
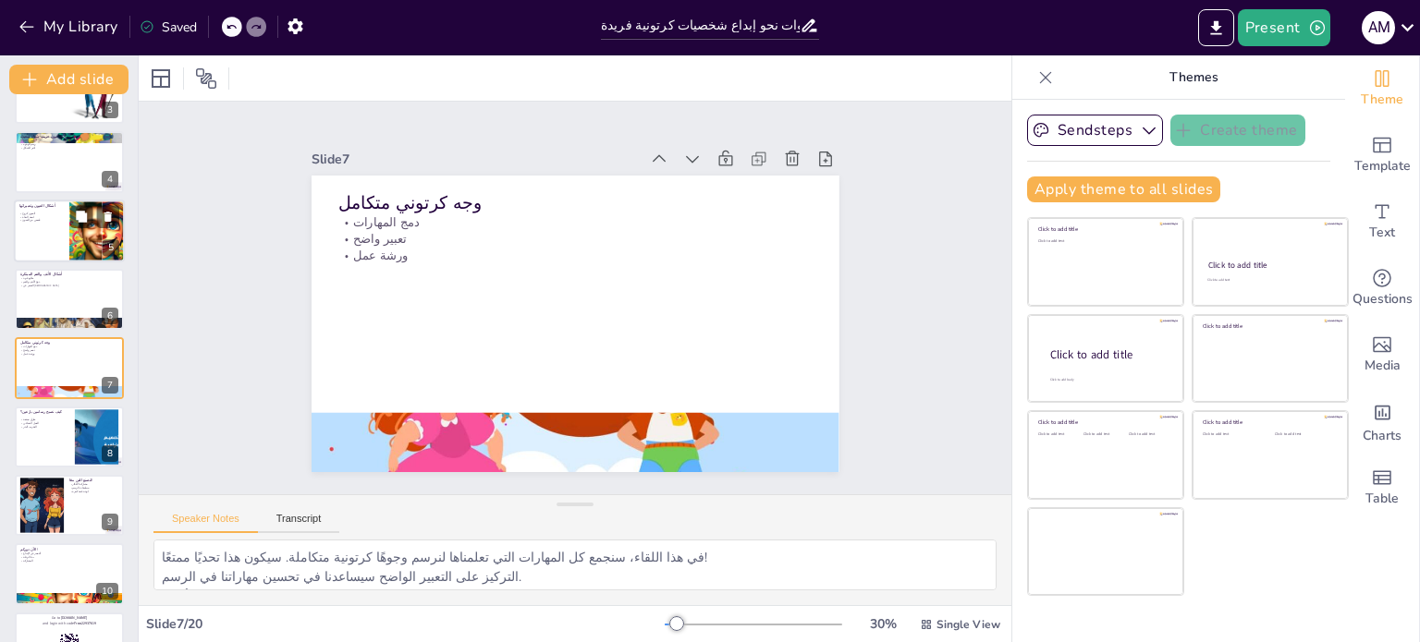
checkbox input "true"
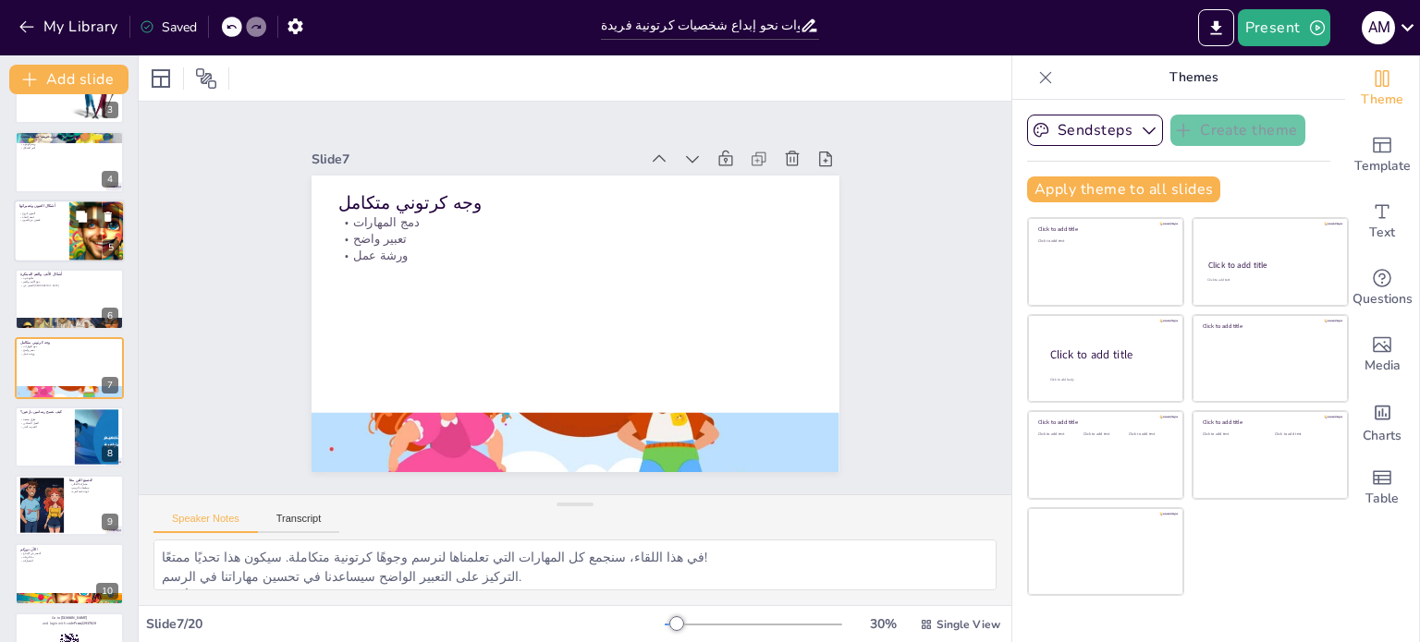
checkbox input "true"
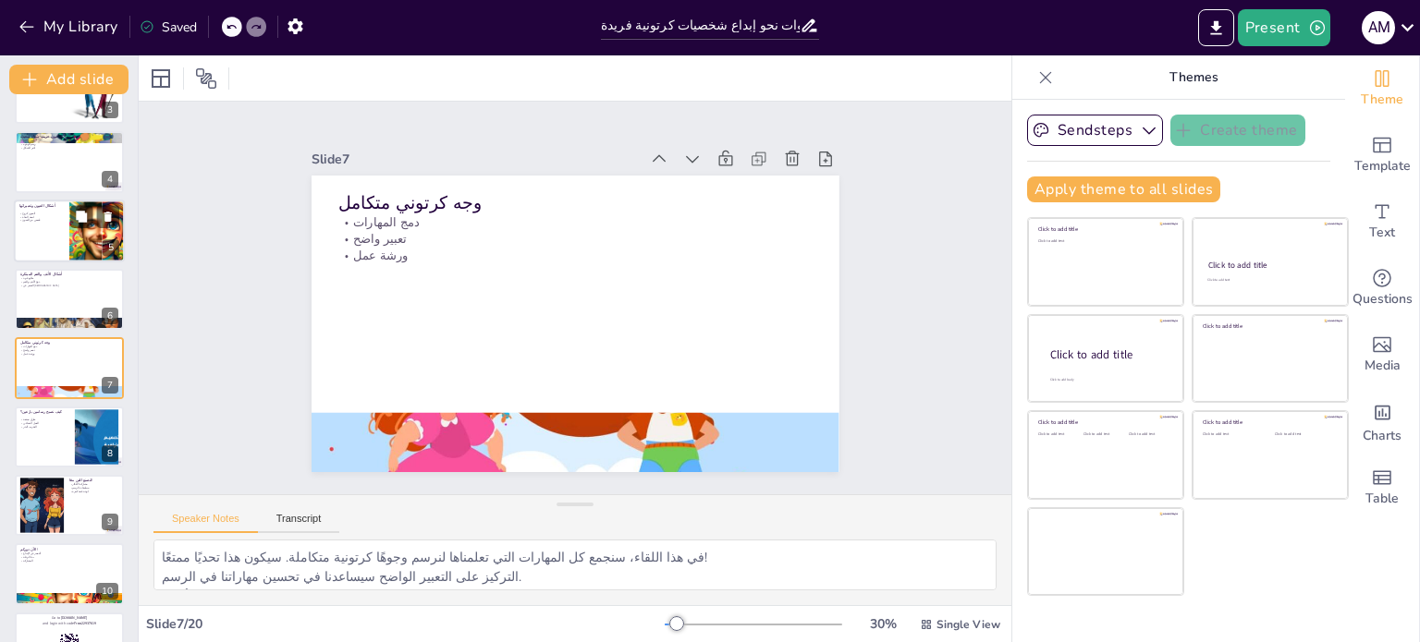
checkbox input "true"
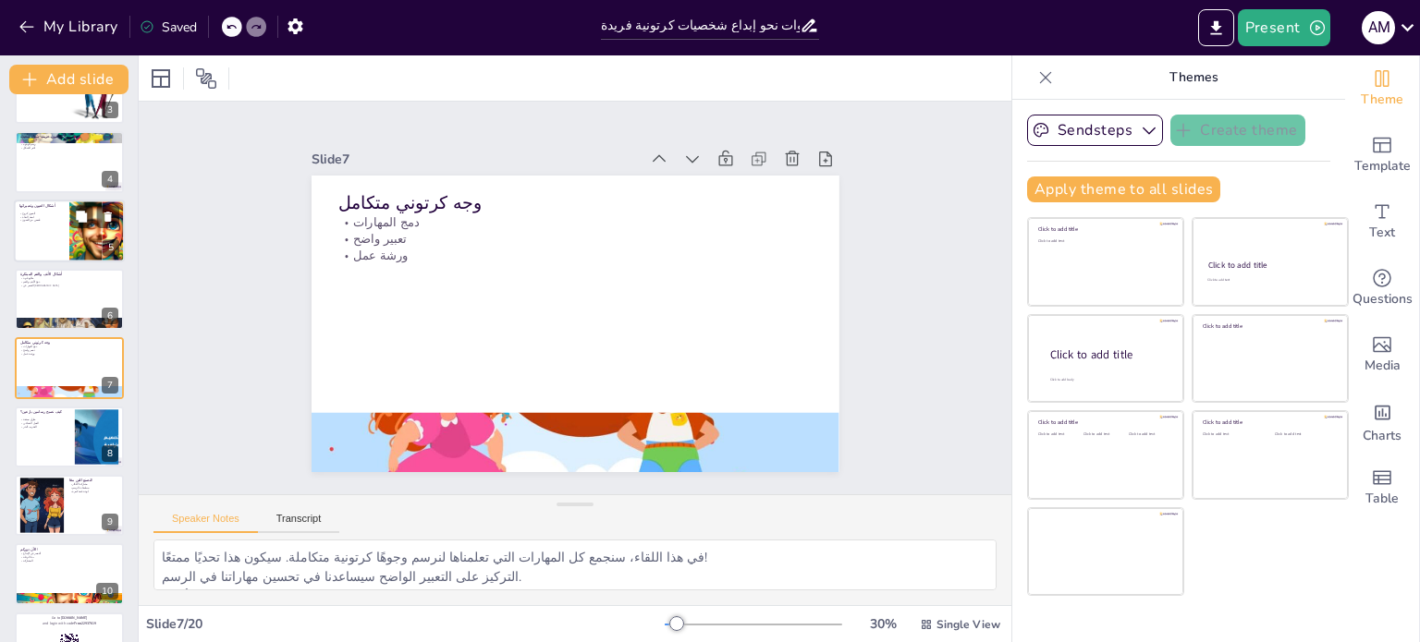
checkbox input "true"
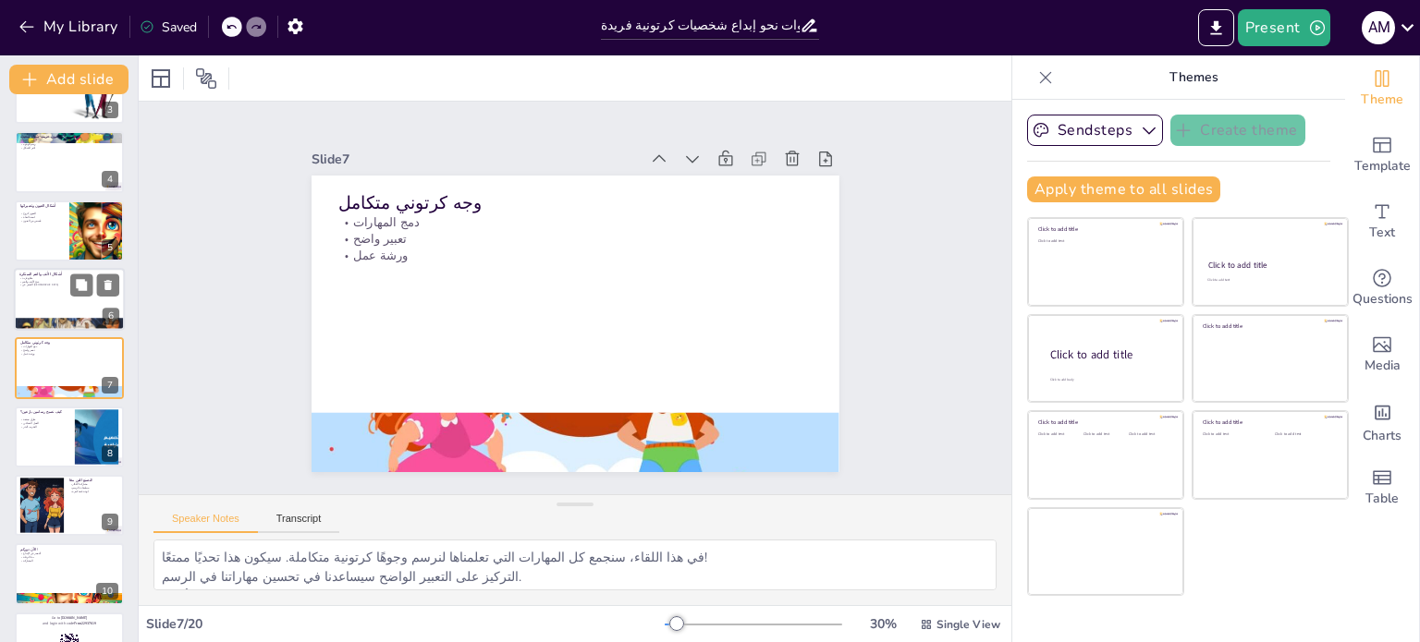
checkbox input "true"
click at [55, 299] on div at bounding box center [69, 299] width 111 height 63
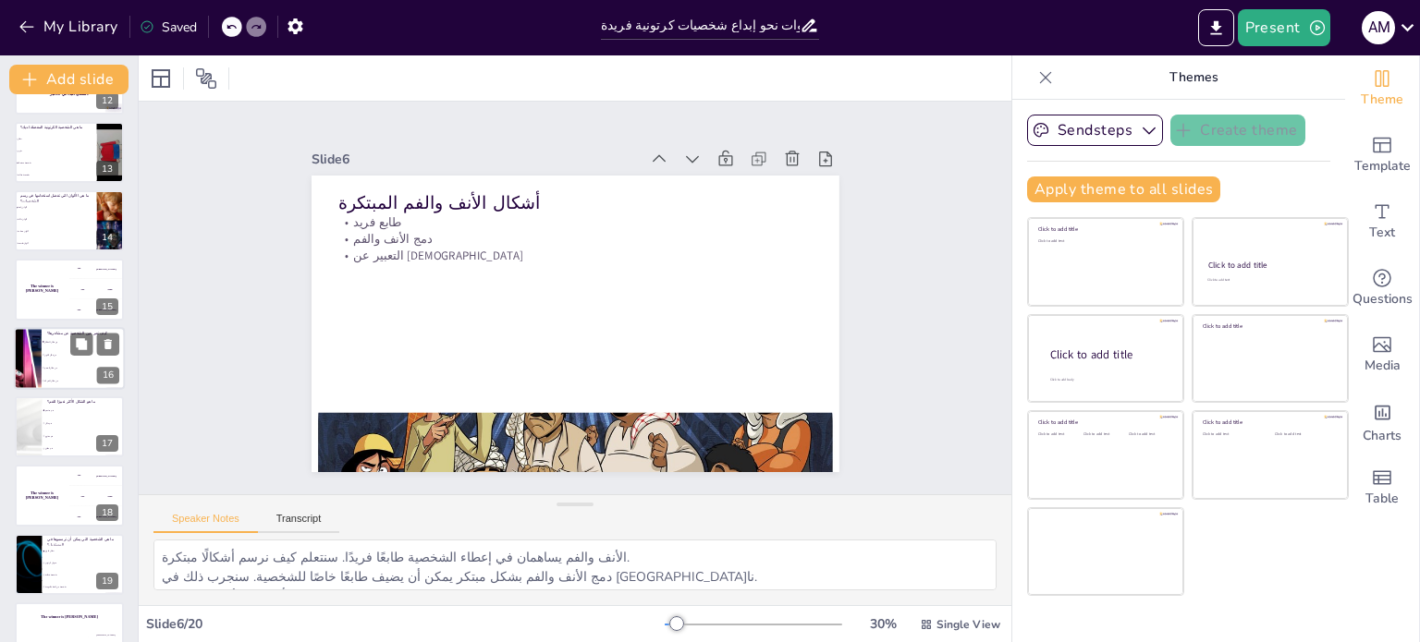
scroll to position [848, 0]
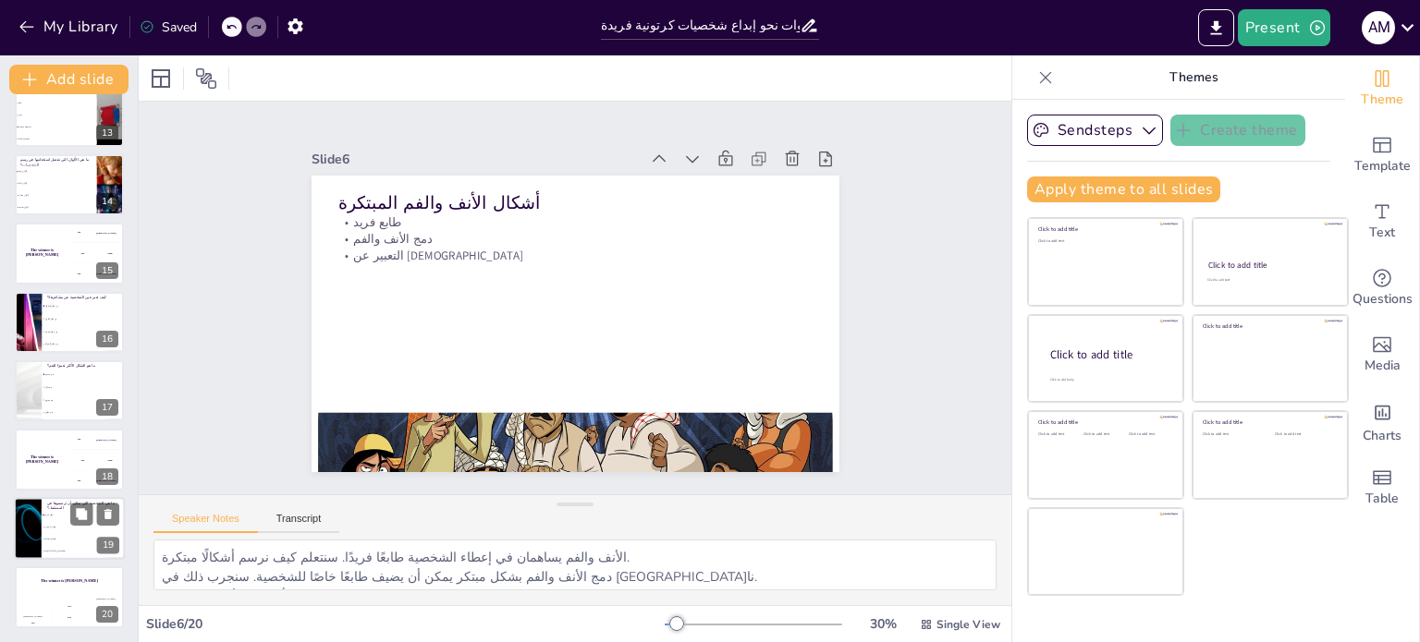
click at [61, 516] on li "بطل خارق" at bounding box center [83, 515] width 83 height 12
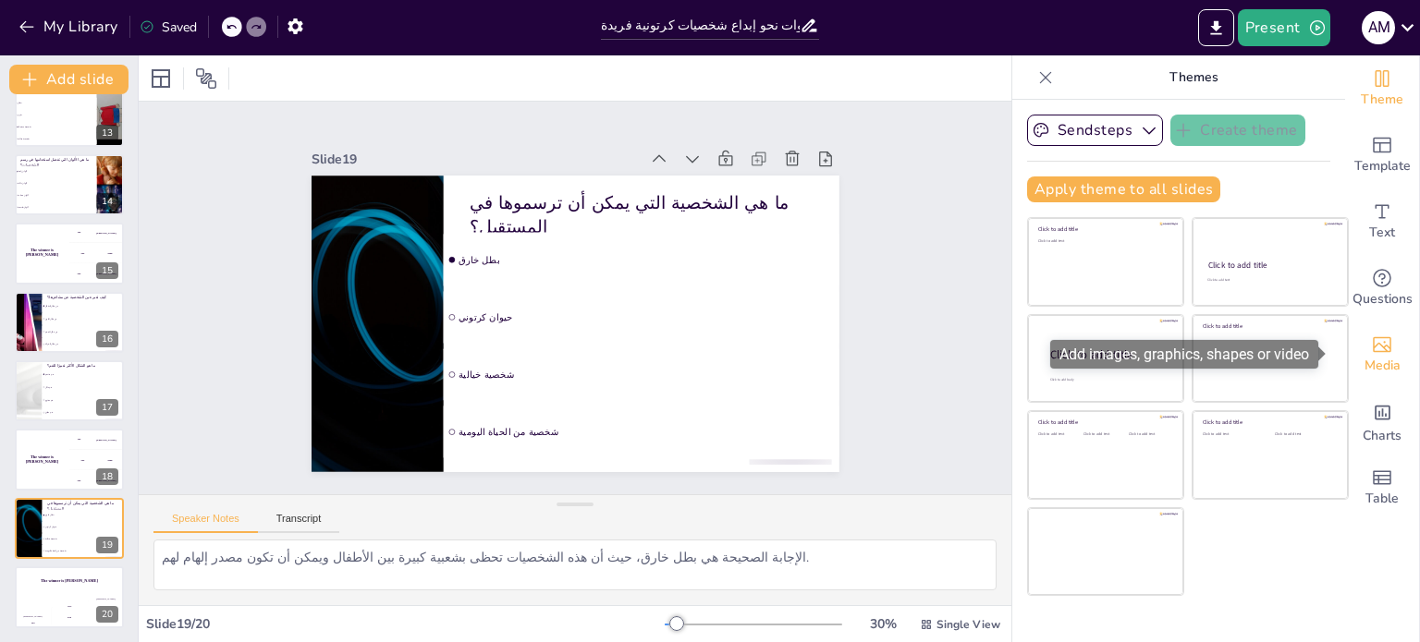
click at [1380, 352] on div "Media" at bounding box center [1382, 355] width 74 height 67
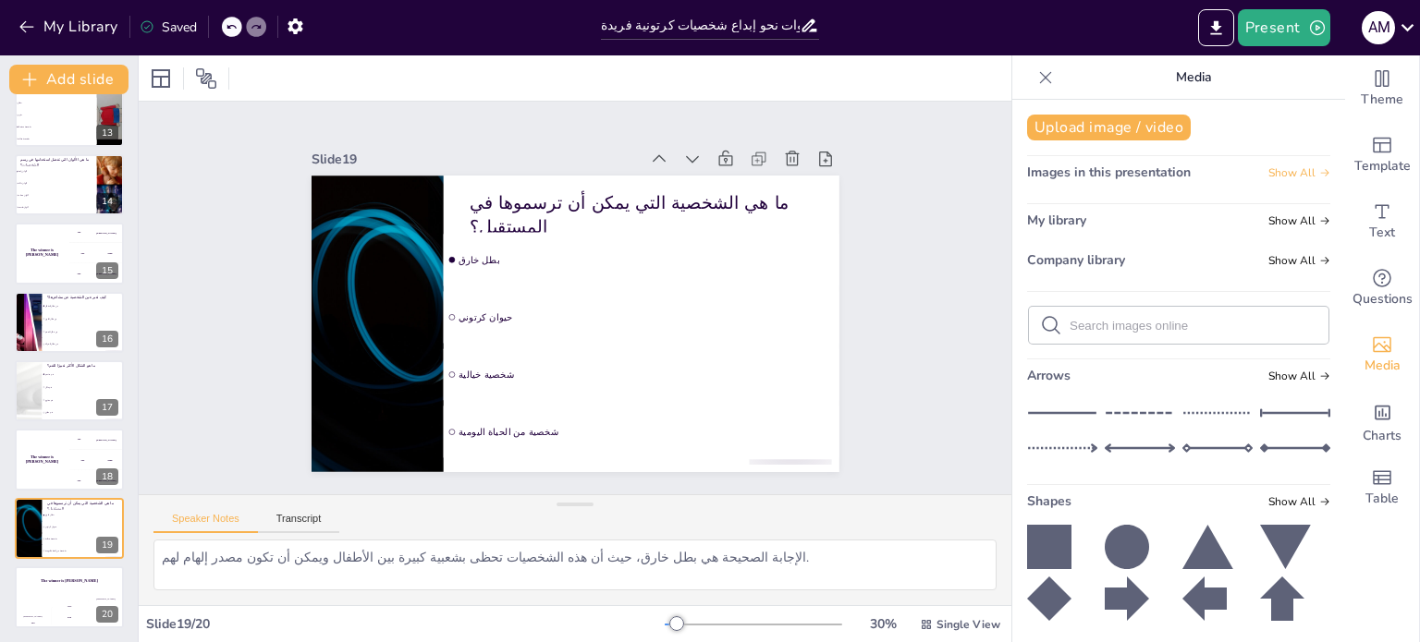
click at [1286, 170] on span "Show All" at bounding box center [1299, 172] width 62 height 13
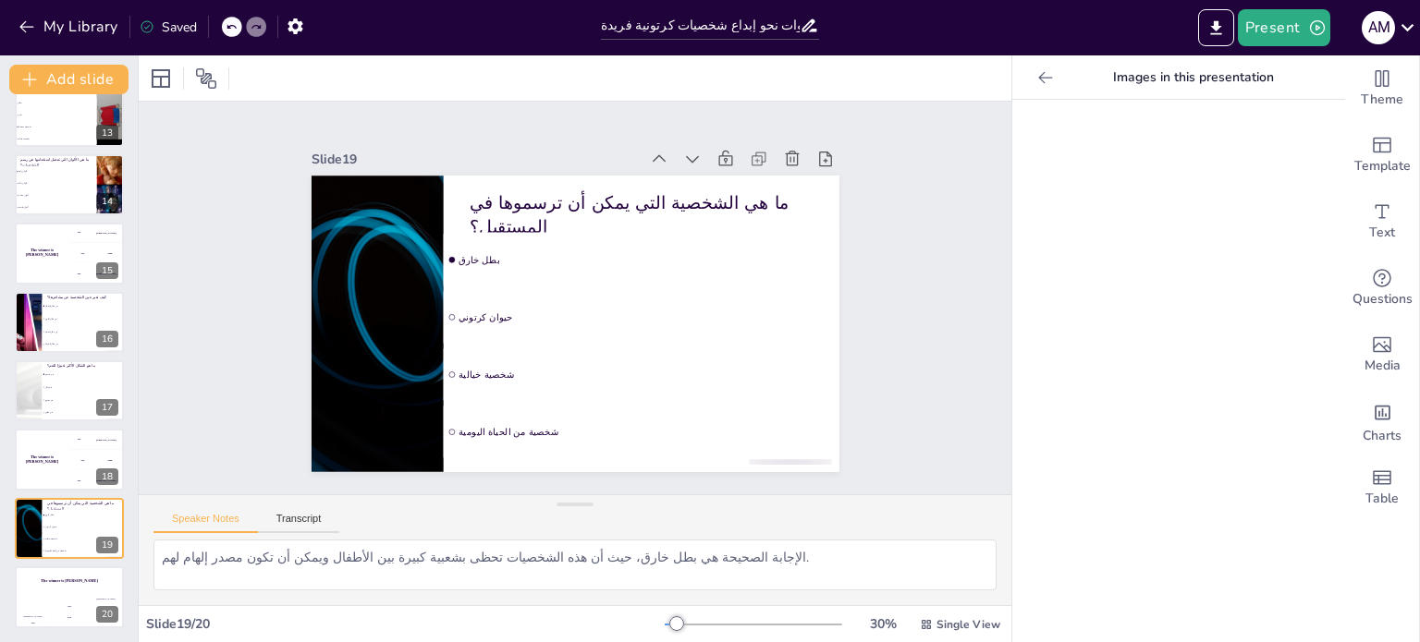
click at [1036, 74] on icon at bounding box center [1045, 77] width 18 height 18
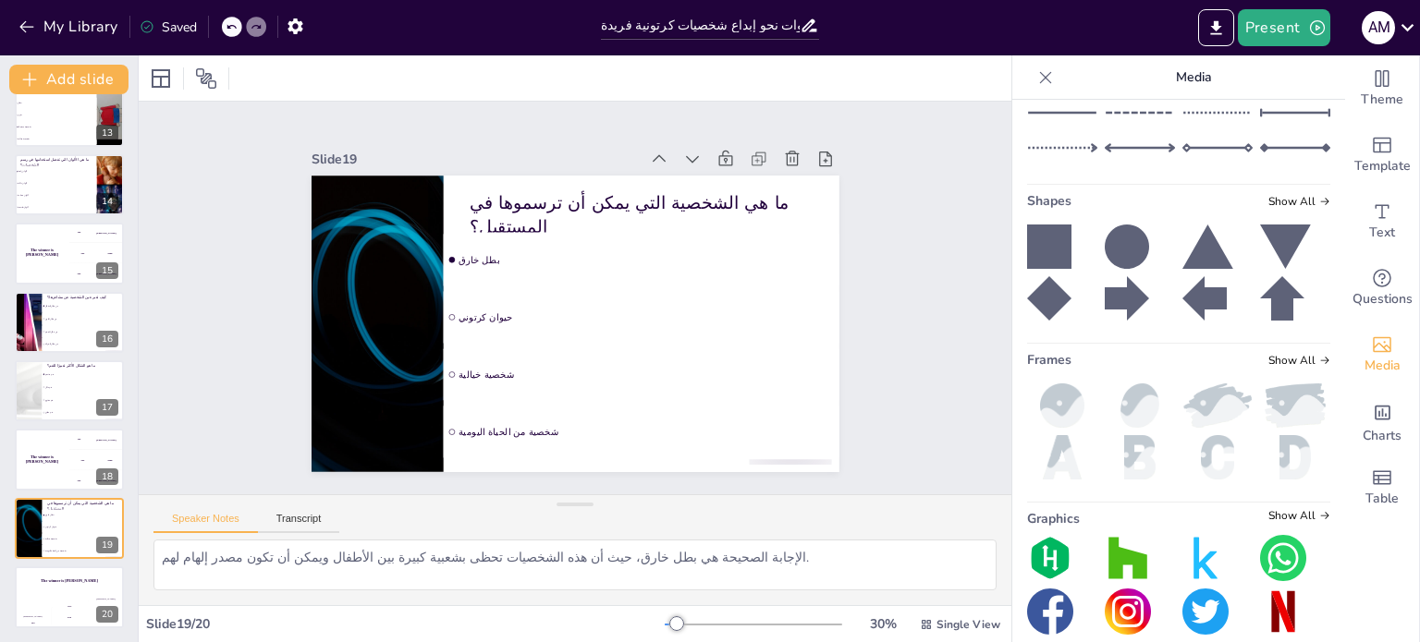
scroll to position [322, 0]
